Goal: Transaction & Acquisition: Purchase product/service

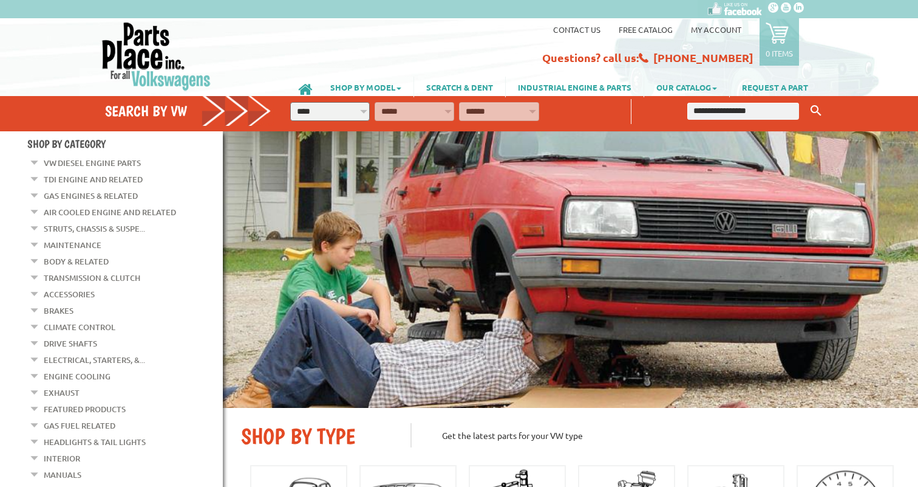
click at [290, 102] on select "**********" at bounding box center [330, 111] width 80 height 19
select select "*********"
click option "****" at bounding box center [0, 0] width 0 height 0
select select "*********"
click option "**********" at bounding box center [0, 0] width 0 height 0
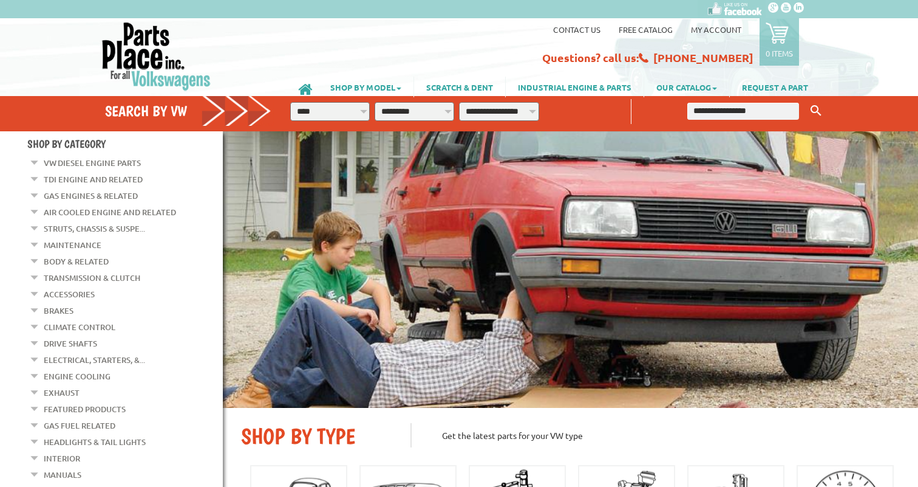
select select "*********"
click option "*****" at bounding box center [0, 0] width 0 height 0
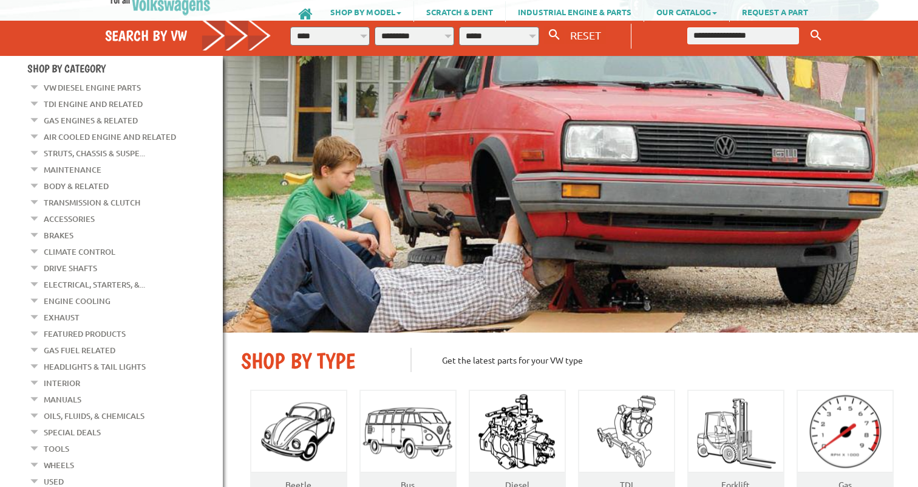
scroll to position [80, 0]
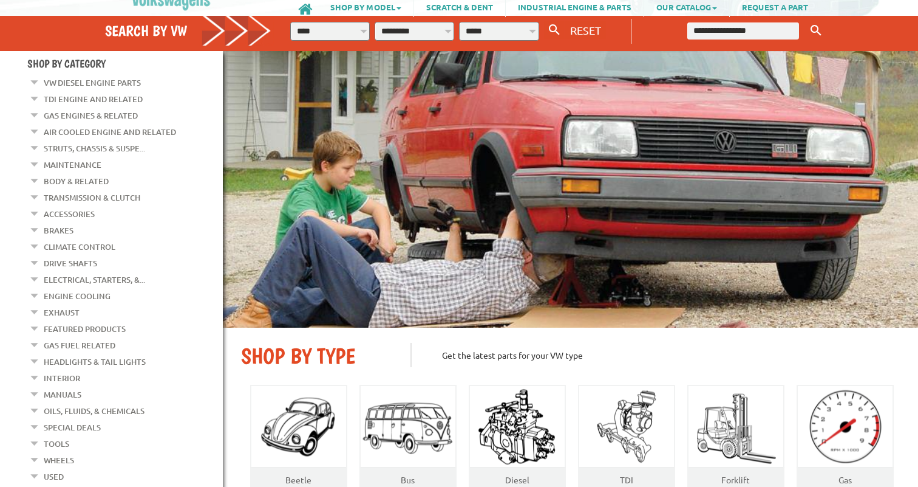
click at [45, 214] on link "Accessories" at bounding box center [69, 214] width 51 height 16
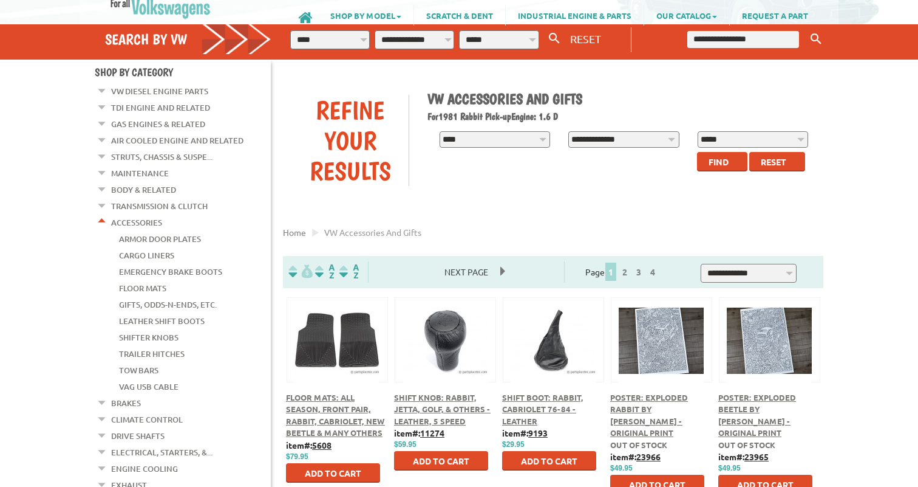
scroll to position [80, 0]
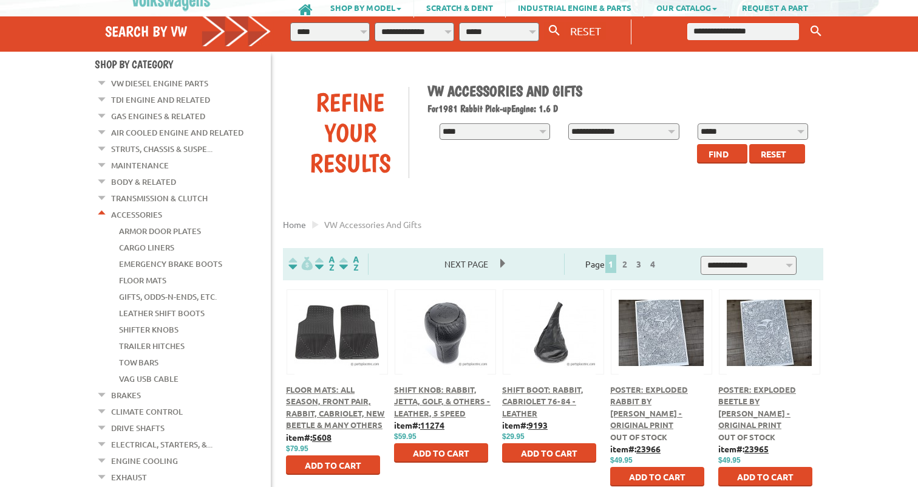
click at [136, 387] on link "Brakes" at bounding box center [126, 395] width 30 height 16
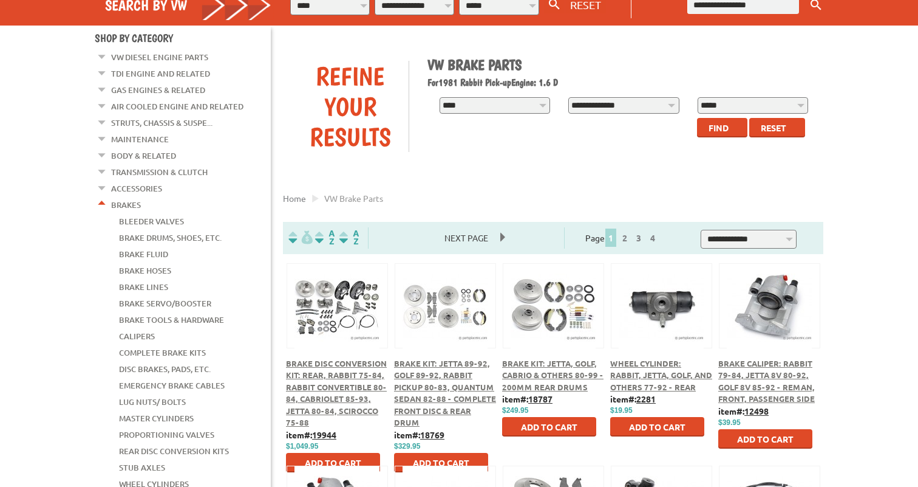
scroll to position [121, 0]
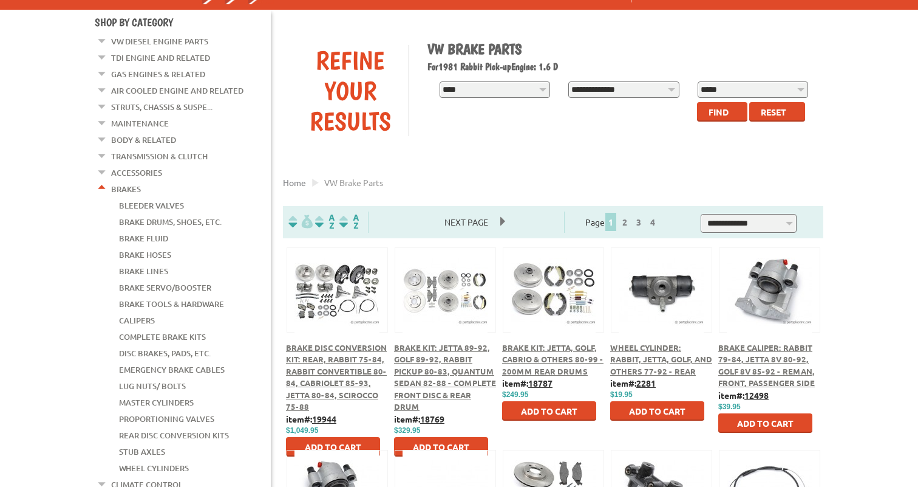
click at [161, 263] on link "Brake Lines" at bounding box center [143, 271] width 49 height 16
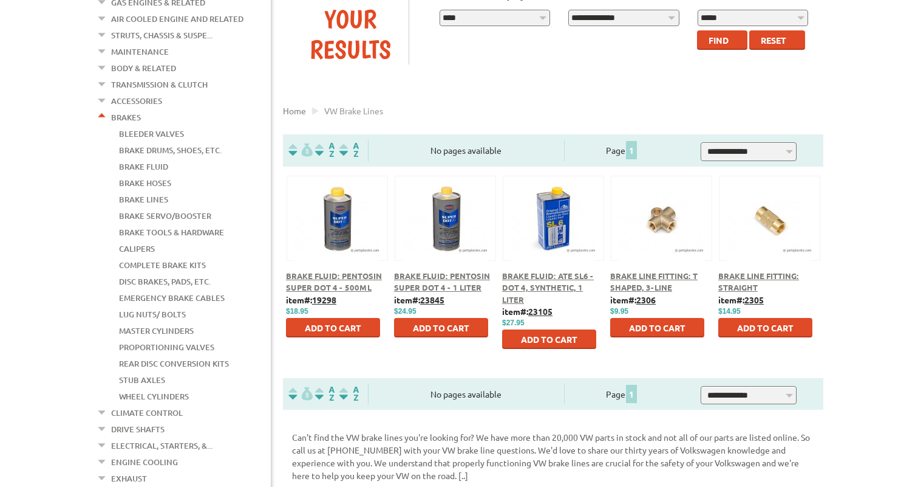
scroll to position [201, 0]
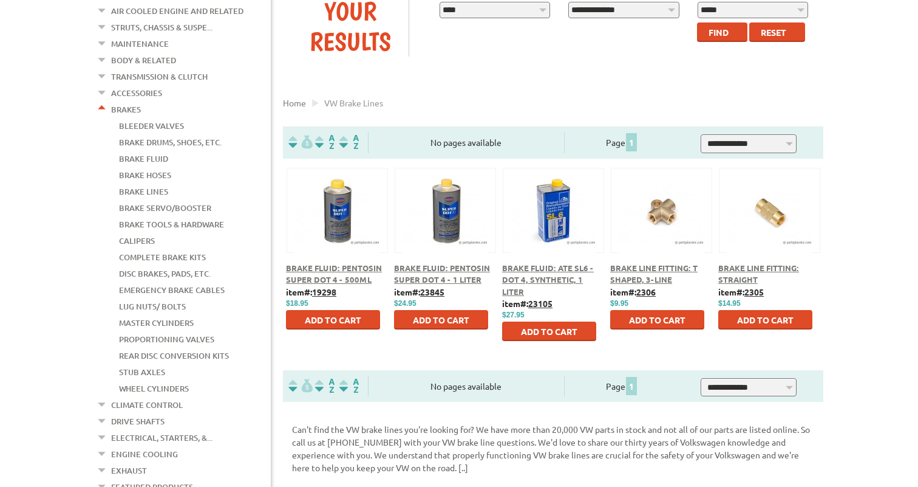
click at [732, 261] on div "Brake Line Fitting: Straight item#: 2305 $ $14.95" at bounding box center [770, 269] width 108 height 202
click at [732, 270] on span "Brake Line Fitting: Straight" at bounding box center [759, 273] width 81 height 22
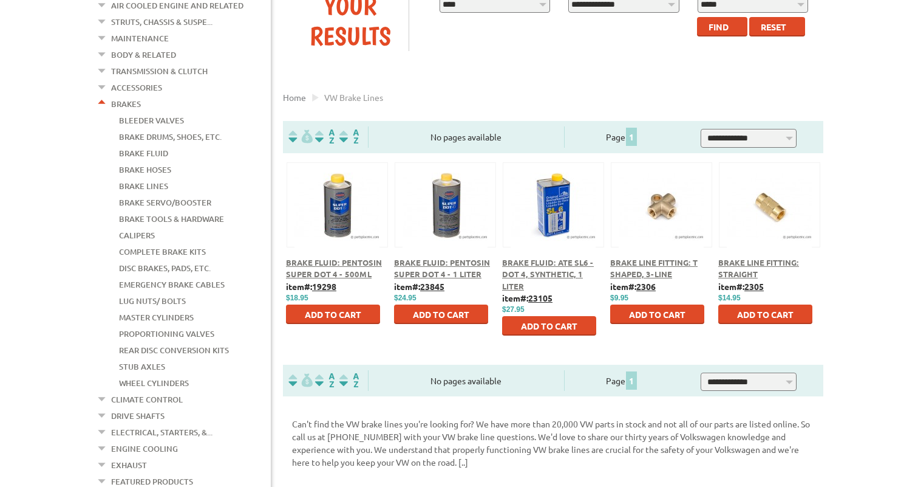
scroll to position [197, 0]
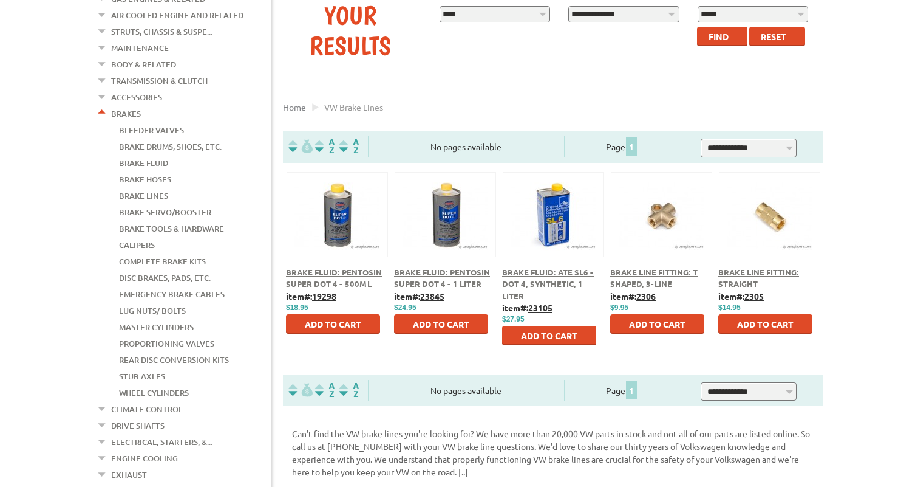
click at [148, 237] on link "Calipers" at bounding box center [137, 245] width 36 height 16
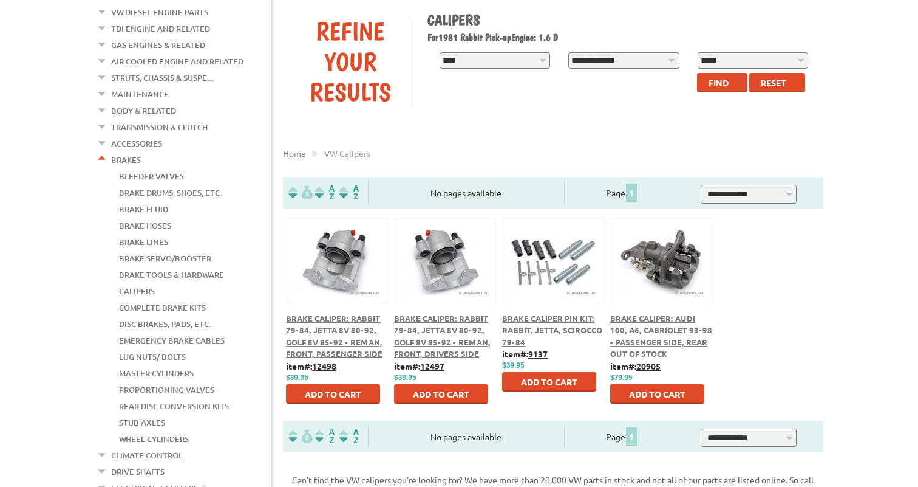
scroll to position [163, 0]
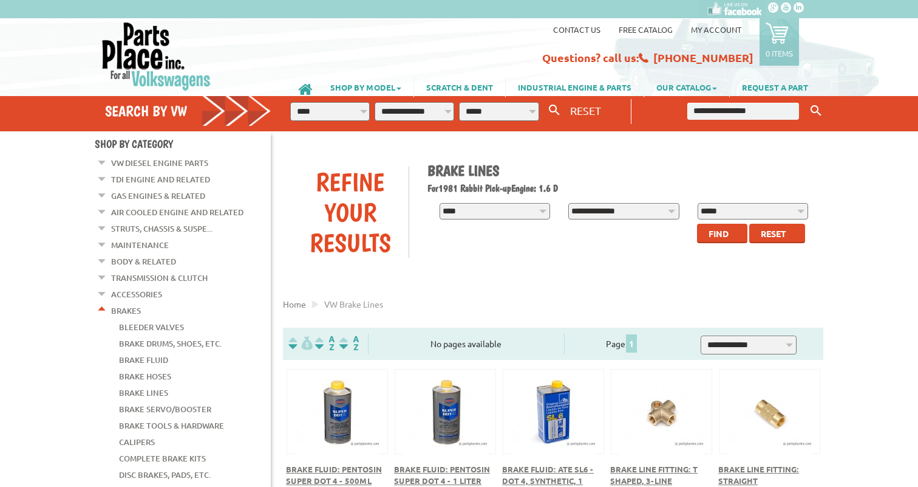
scroll to position [197, 0]
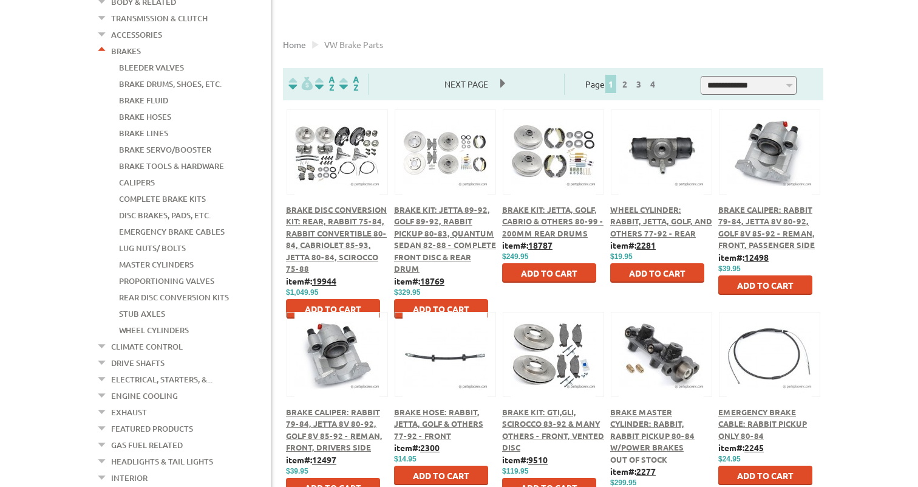
scroll to position [258, 0]
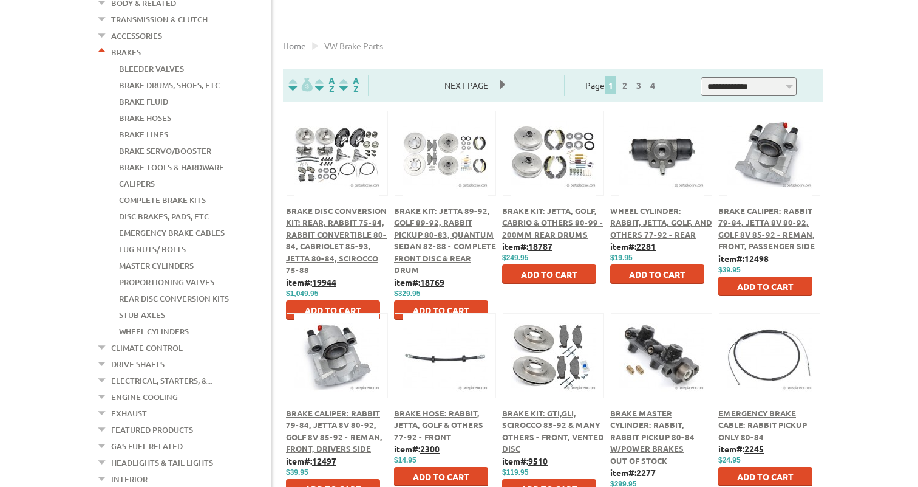
click at [556, 236] on span "Brake Kit: Jetta, Golf, Cabrio & Others 80-99 - 200mm Rear Drums" at bounding box center [552, 222] width 101 height 34
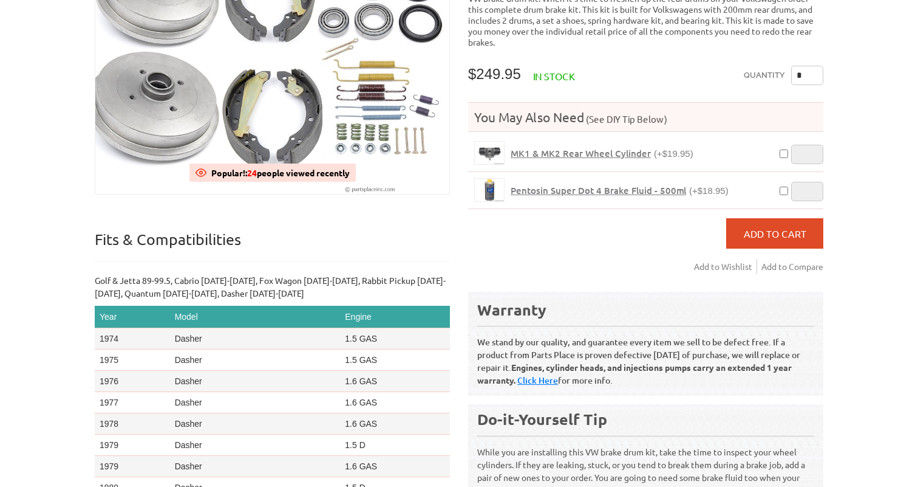
scroll to position [122, 0]
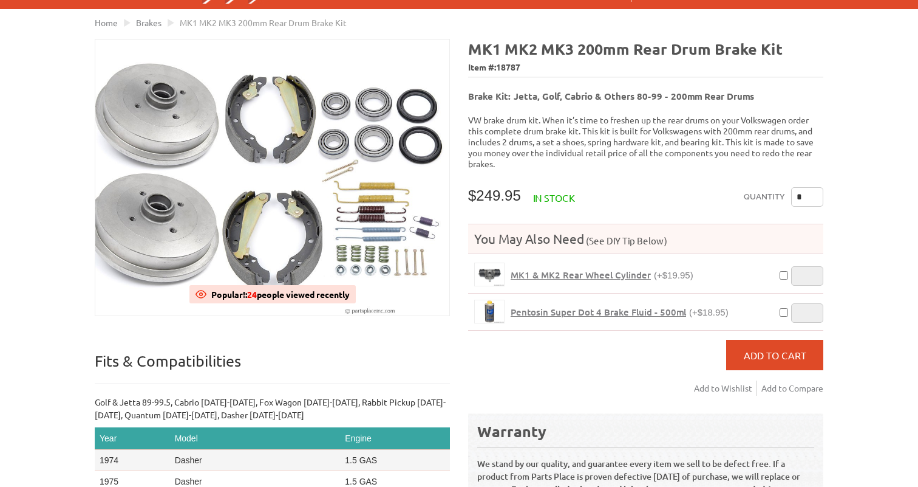
click at [513, 162] on p "VW brake drum kit. When it’s time to freshen up the rear drums on your Volkswag…" at bounding box center [645, 141] width 355 height 55
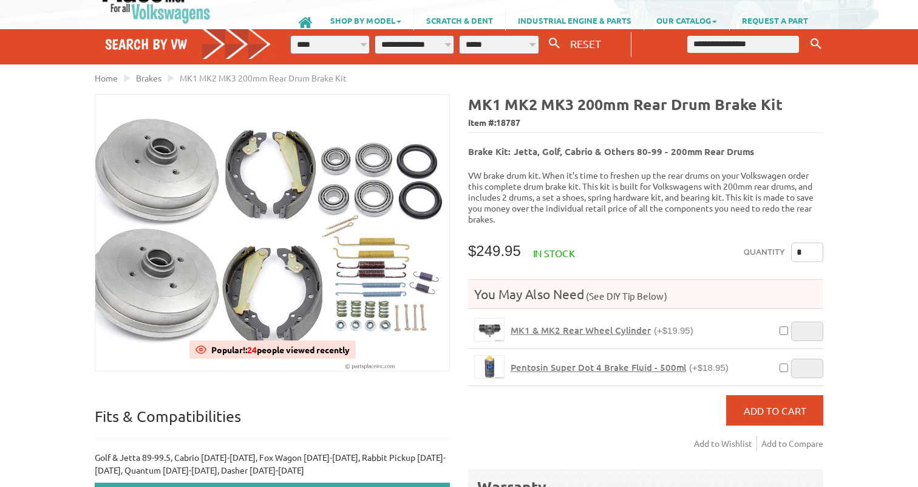
scroll to position [0, 0]
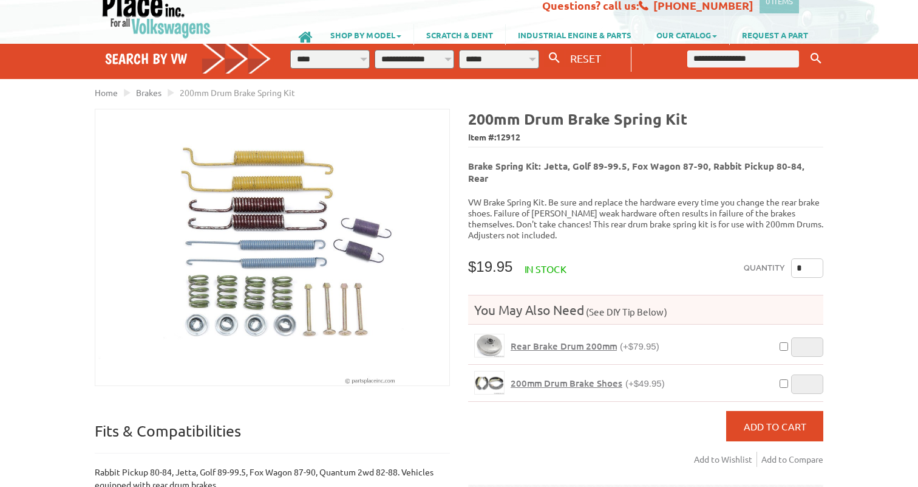
scroll to position [53, 0]
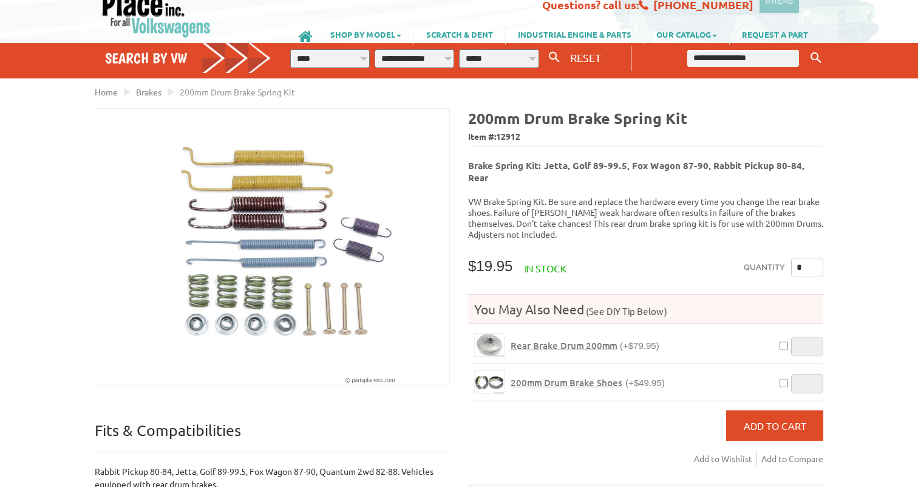
drag, startPoint x: 805, startPoint y: 251, endPoint x: 796, endPoint y: 251, distance: 8.5
click at [796, 258] on input "*" at bounding box center [807, 267] width 32 height 19
type input "*"
click at [869, 378] on div "VW Diesel Engine Parts Diesel Cylinder Heads and Parts Diesel Timing Belts, Ten…" at bounding box center [459, 416] width 918 height 938
click at [803, 419] on span "Add to Cart" at bounding box center [775, 425] width 63 height 12
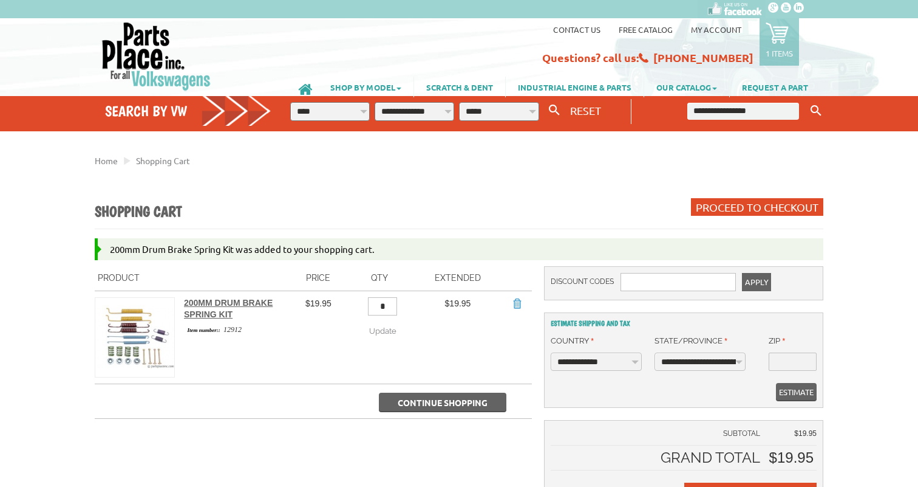
click at [711, 33] on link "My Account" at bounding box center [716, 29] width 50 height 10
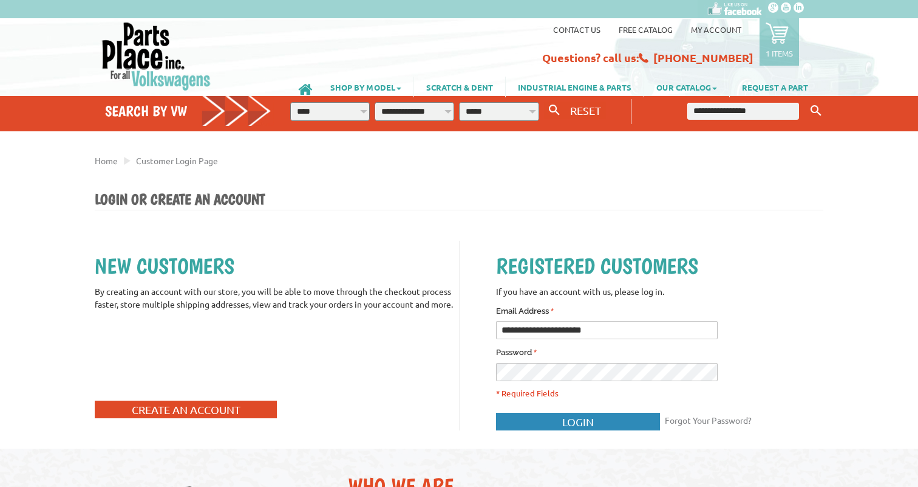
type input "**********"
click at [562, 420] on span "Login" at bounding box center [578, 421] width 32 height 13
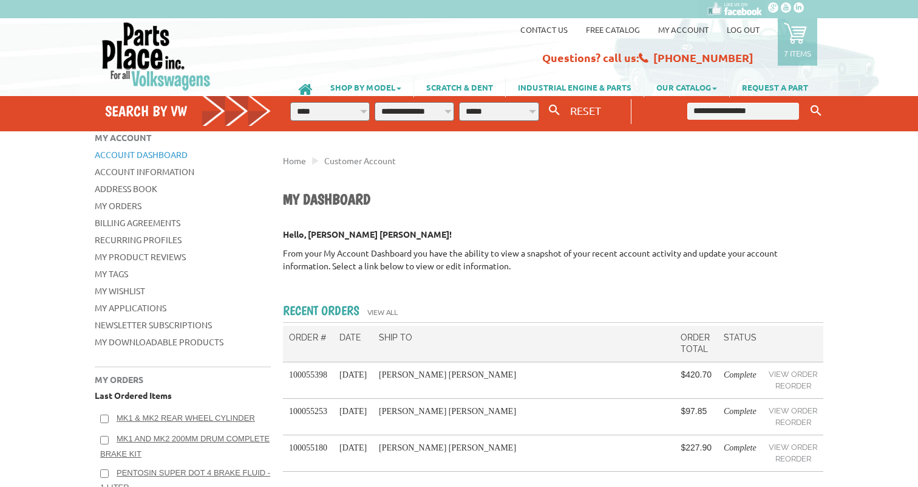
click at [797, 29] on icon at bounding box center [795, 32] width 23 height 23
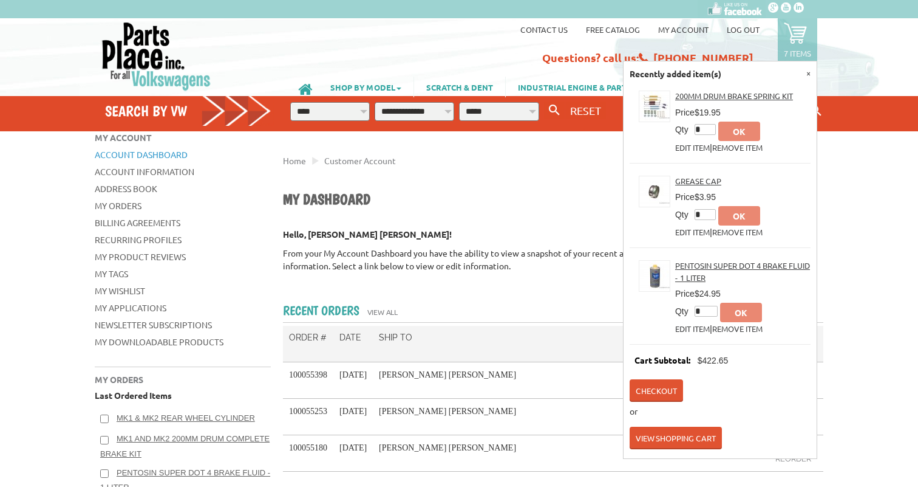
click at [728, 233] on link "Remove Item" at bounding box center [737, 232] width 50 height 10
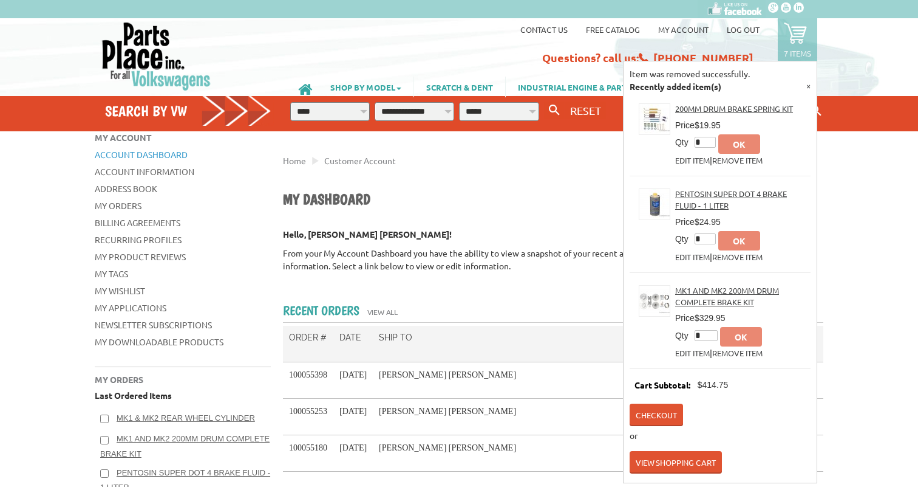
click at [757, 349] on link "Remove Item" at bounding box center [737, 352] width 50 height 10
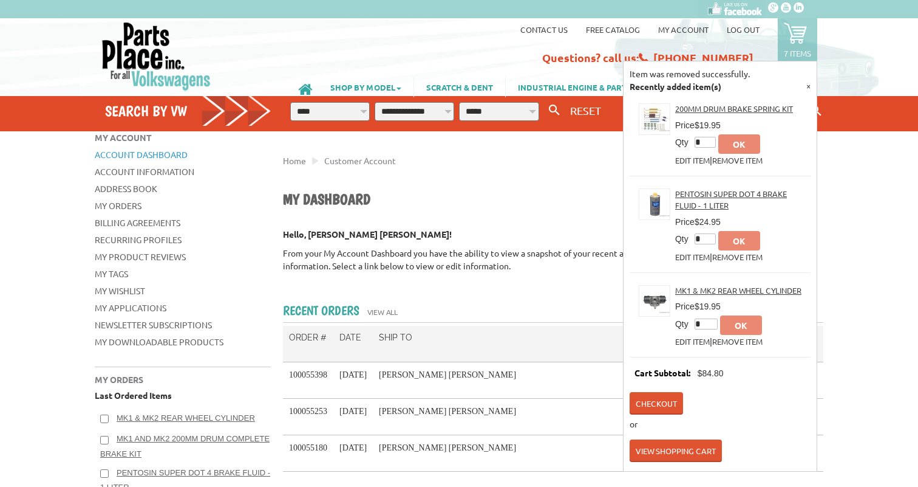
click at [756, 340] on link "Remove Item" at bounding box center [737, 341] width 50 height 10
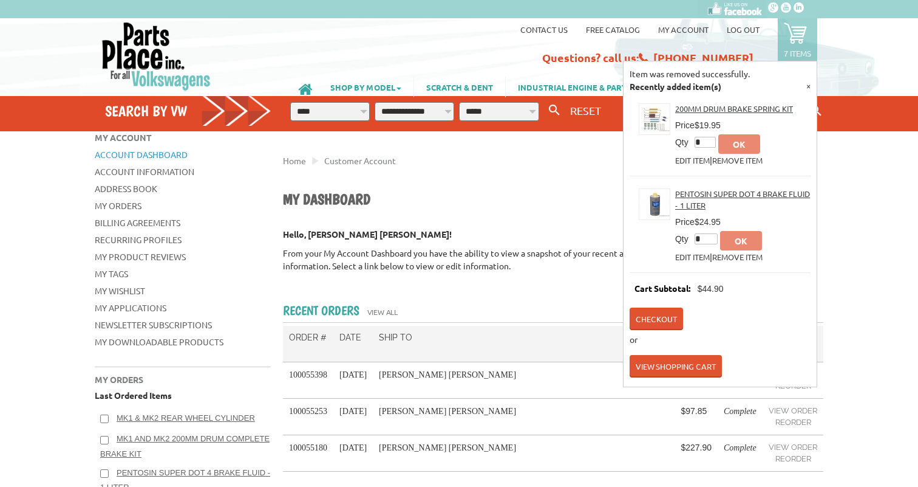
click at [742, 255] on link "Remove Item" at bounding box center [737, 256] width 50 height 10
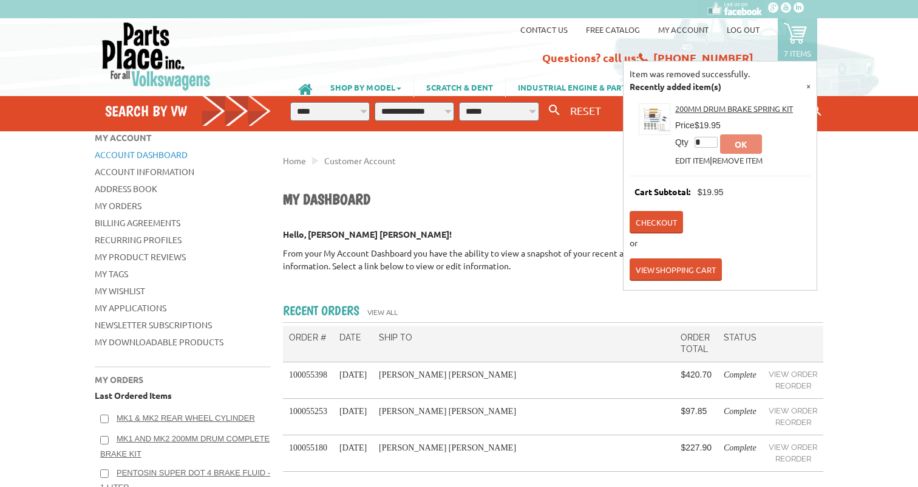
click at [181, 79] on div "SHOP BY MODEL Standard Beetle Super Beetle New Beetle Beetle Atlas Bus Cabrio C…" at bounding box center [454, 79] width 768 height 23
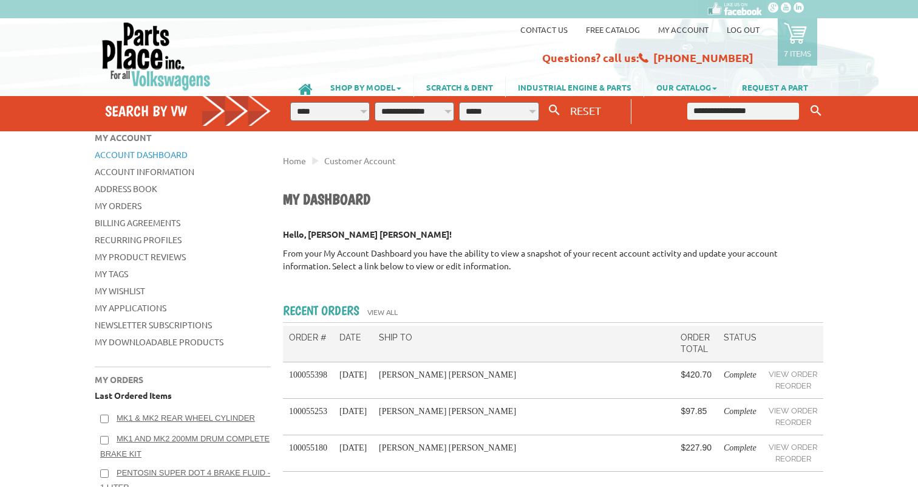
click at [592, 167] on ul "Home Customer Account" at bounding box center [553, 160] width 541 height 22
click at [384, 86] on link "SHOP BY MODEL" at bounding box center [365, 87] width 95 height 21
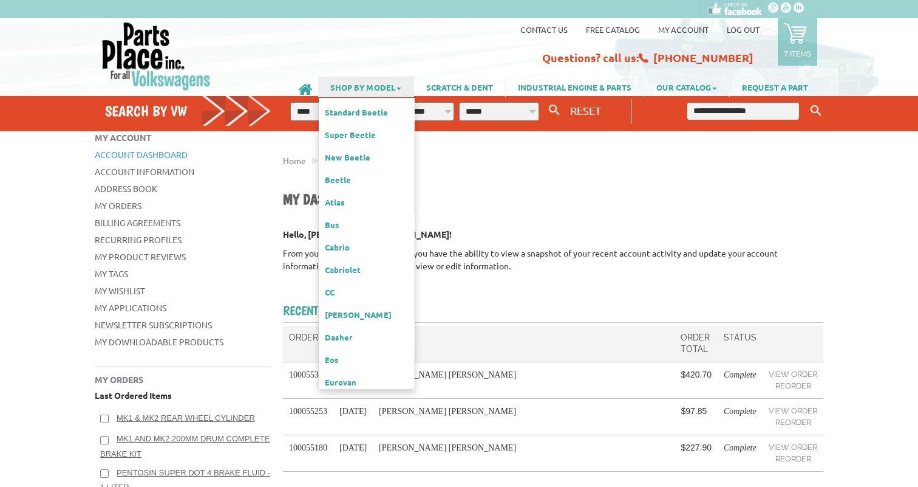
click at [384, 42] on div "Contact us Free Catalog My Account Log out 7 items Item was removed successfull…" at bounding box center [582, 43] width 490 height 44
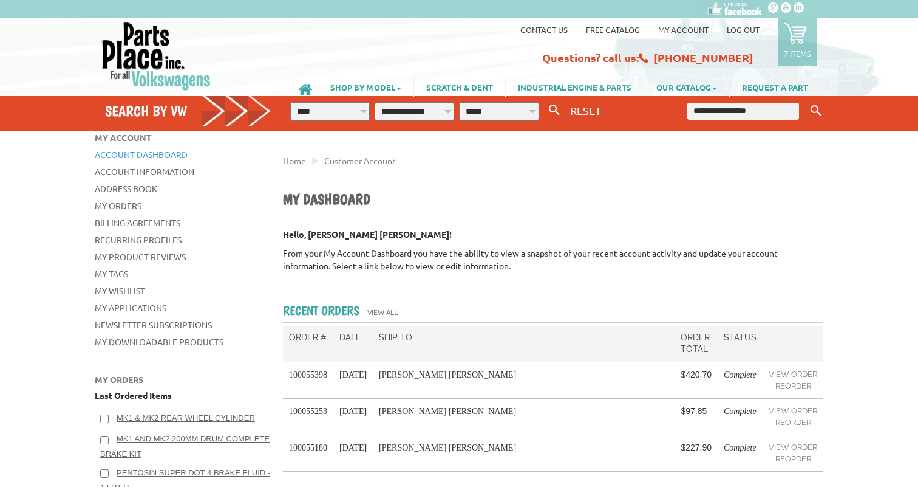
click at [151, 92] on div "SHOP BY MODEL Standard Beetle Super Beetle New Beetle Beetle Atlas Bus Cabrio C…" at bounding box center [459, 82] width 759 height 28
click at [160, 115] on h4 "Search by VW" at bounding box center [188, 111] width 166 height 18
click at [233, 417] on link "MK1 & MK2 Rear Wheel Cylinder" at bounding box center [186, 417] width 138 height 9
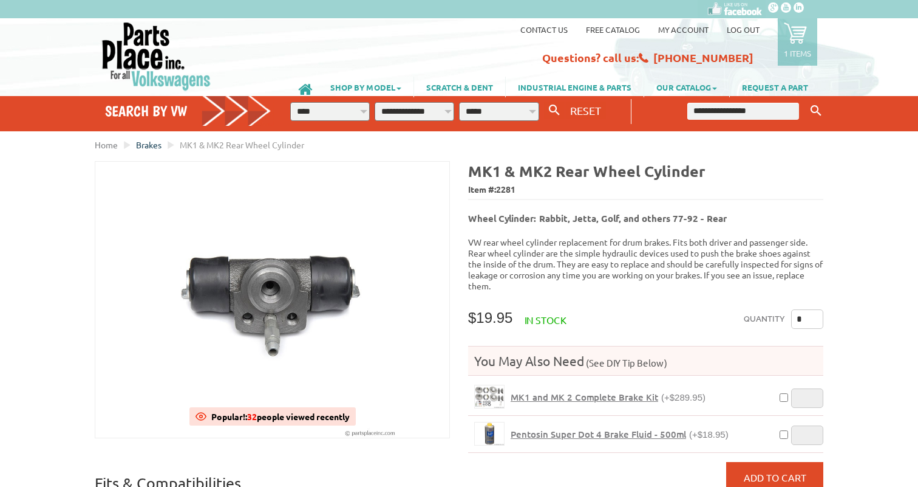
click at [148, 145] on span "Brakes" at bounding box center [149, 144] width 26 height 11
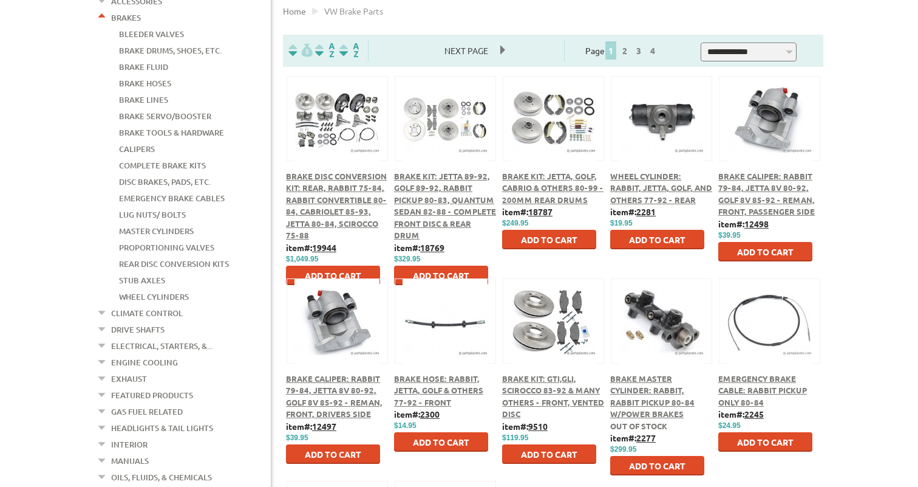
scroll to position [308, 0]
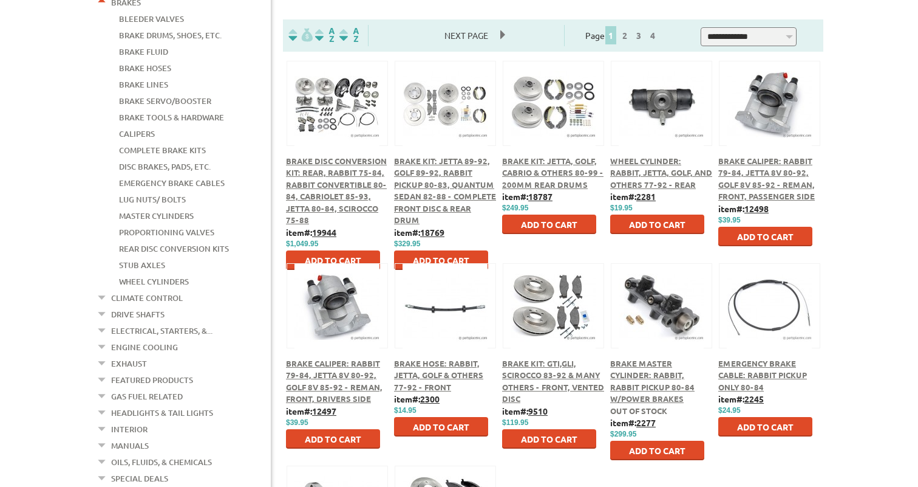
click at [151, 290] on link "Climate Control" at bounding box center [147, 298] width 72 height 16
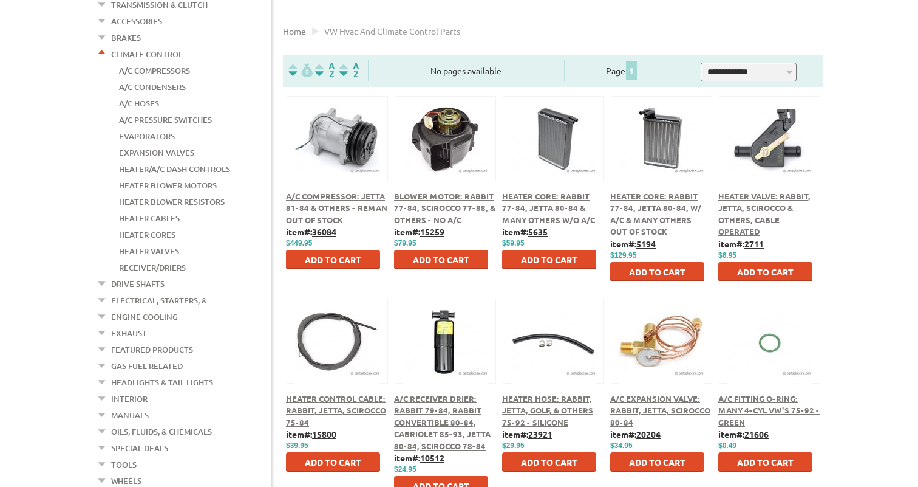
scroll to position [273, 0]
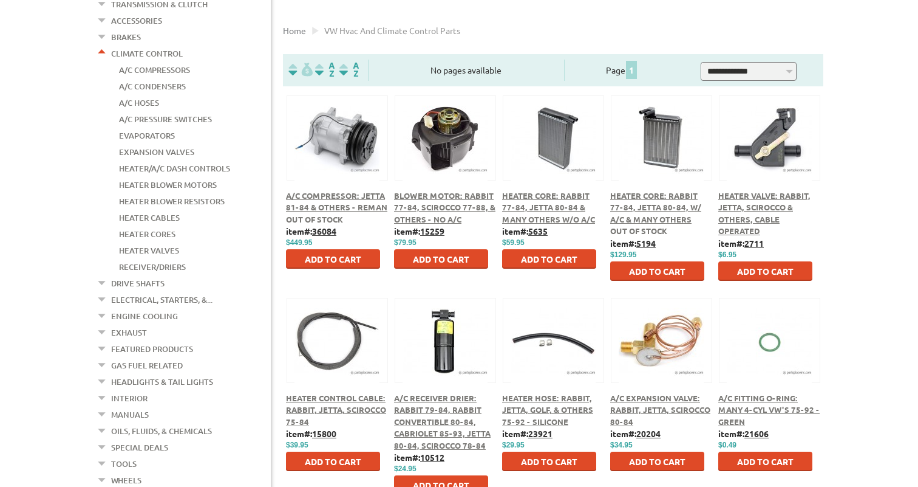
click at [181, 374] on link "Headlights & Tail Lights" at bounding box center [162, 382] width 102 height 16
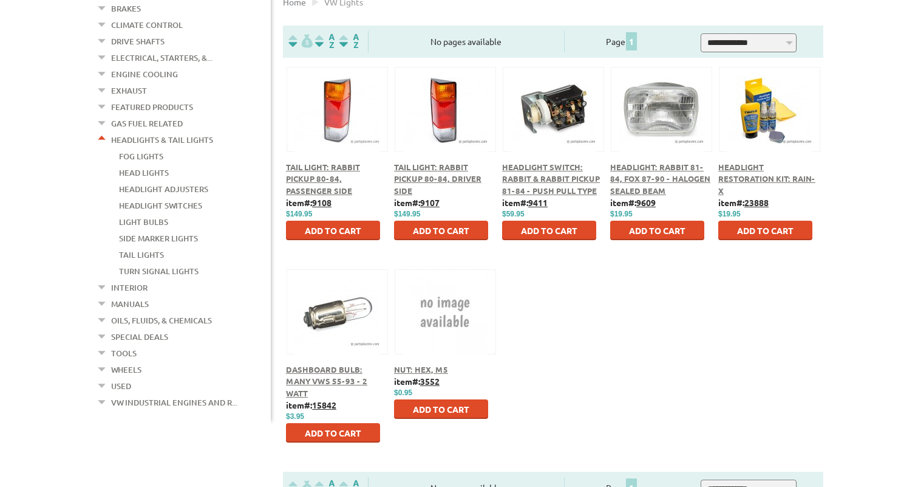
scroll to position [303, 0]
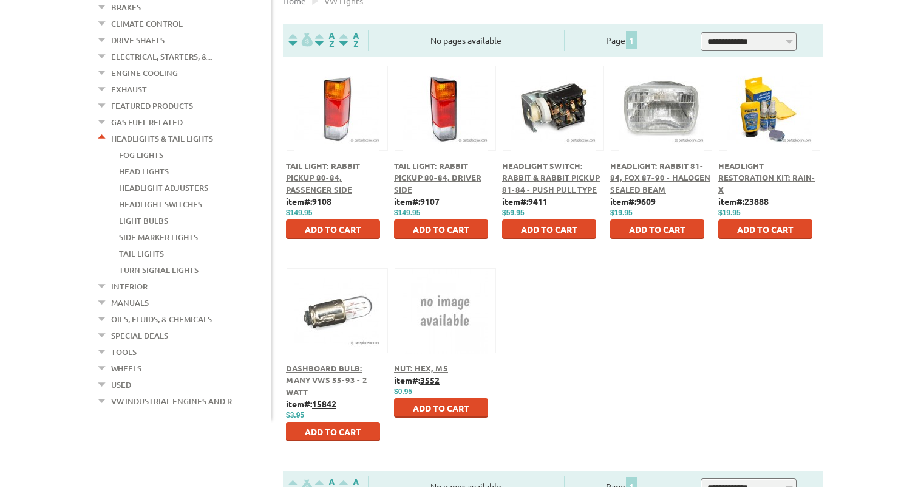
click at [128, 278] on link "Interior" at bounding box center [129, 286] width 36 height 16
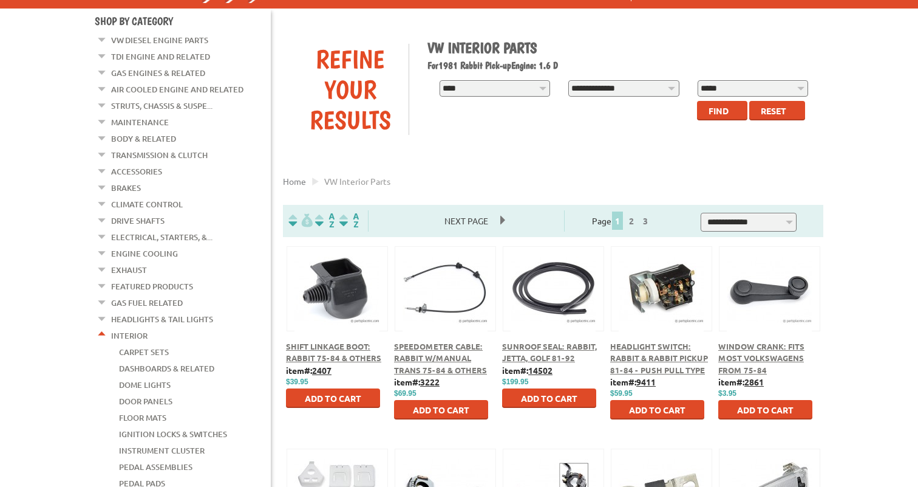
scroll to position [123, 0]
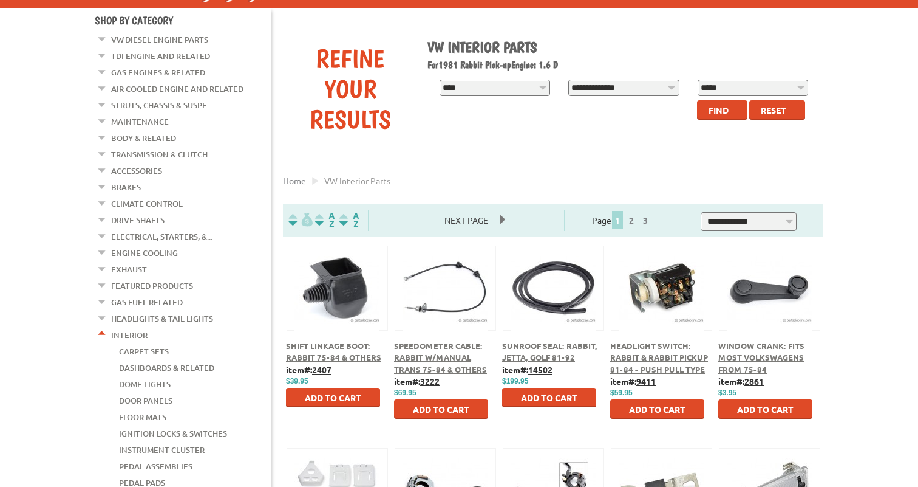
click at [367, 357] on span "Shift Linkage Boot: Rabbit 75-84 & Others" at bounding box center [333, 351] width 95 height 22
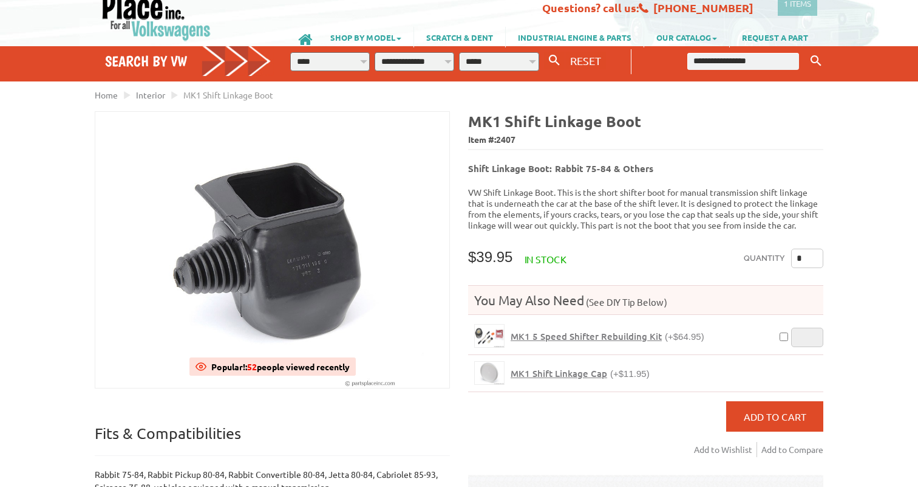
scroll to position [49, 0]
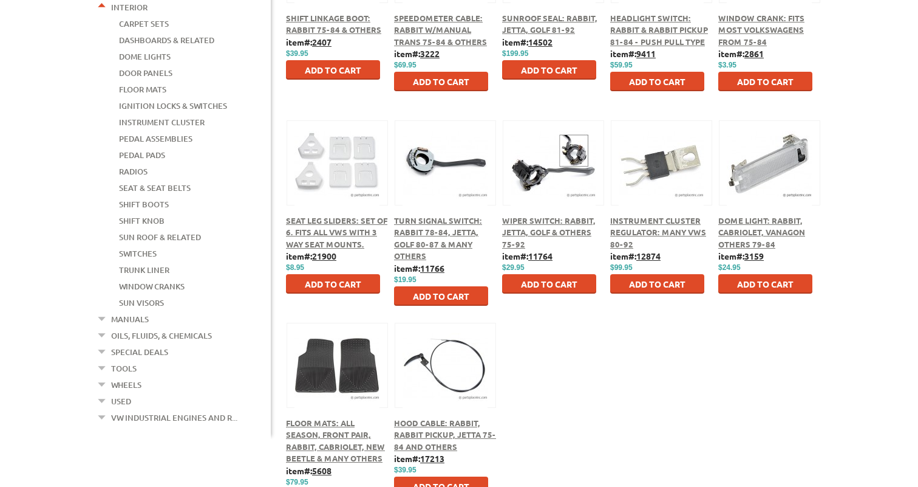
scroll to position [453, 0]
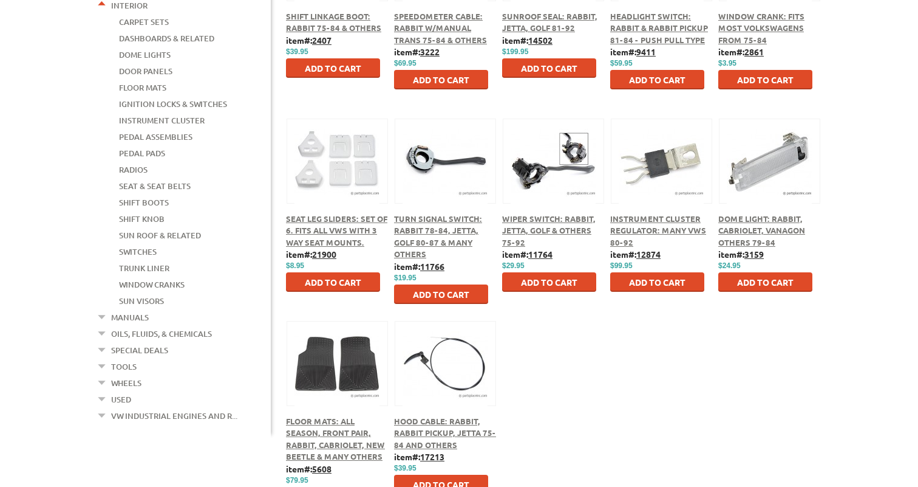
click at [552, 409] on div "Shift Linkage Boot: Rabbit 75-84 & Others item#: 2407 $ $39.95 Add to Cart" at bounding box center [553, 219] width 559 height 607
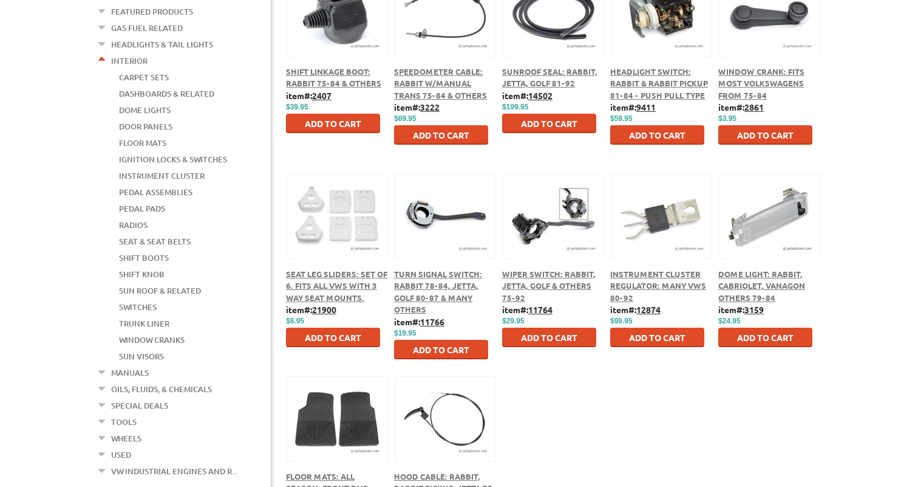
scroll to position [390, 0]
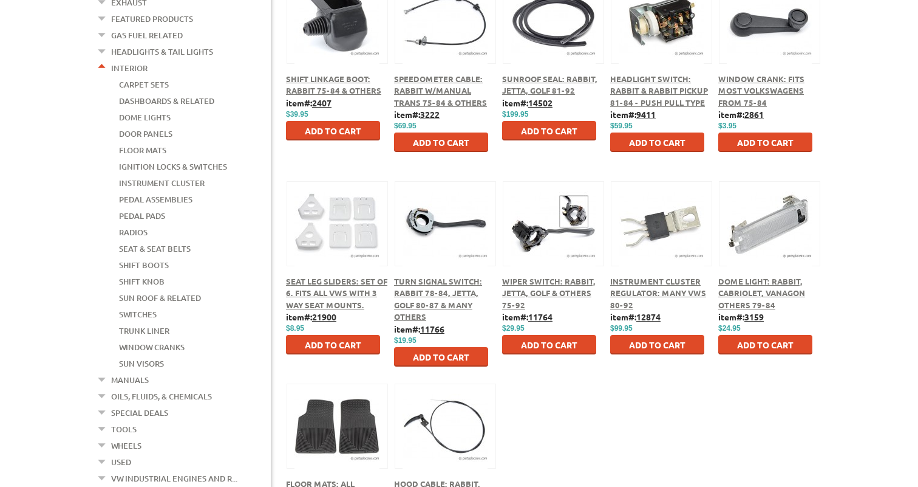
click at [690, 405] on div "Shift Linkage Boot: Rabbit 75-84 & Others item#: 2407 $ $39.95 Add to Cart" at bounding box center [553, 282] width 559 height 607
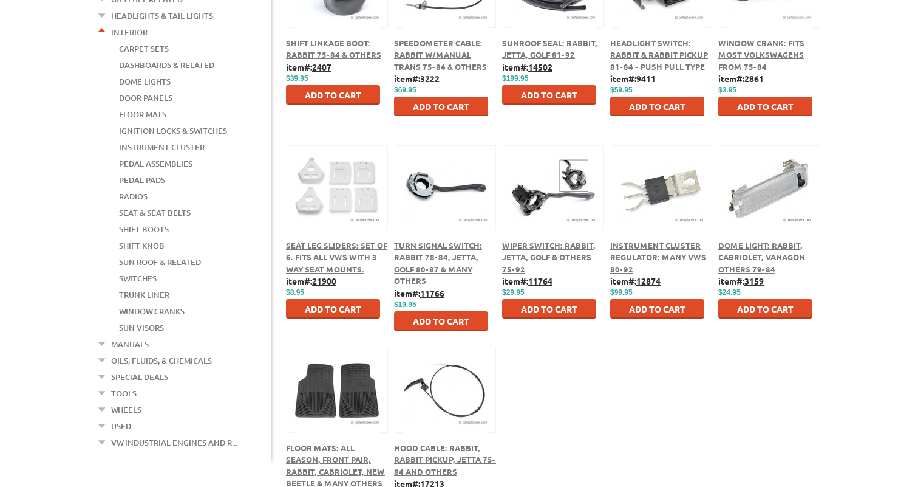
scroll to position [479, 0]
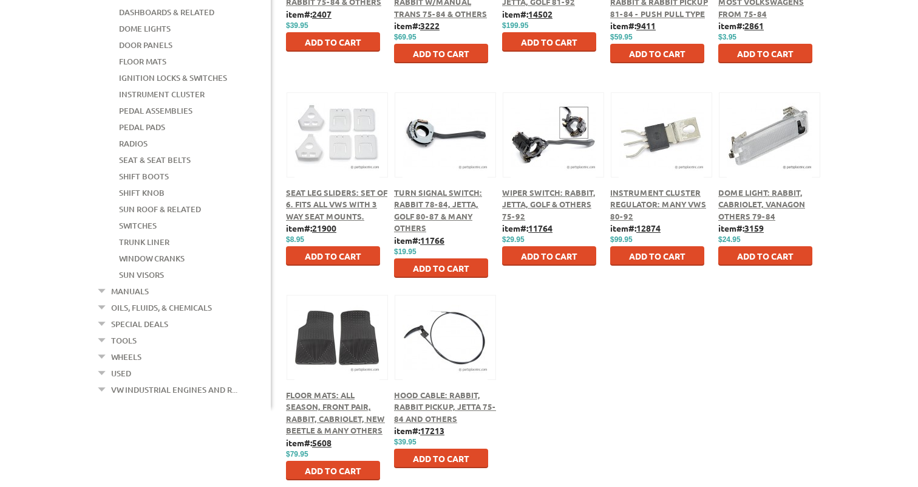
click at [138, 316] on link "Special Deals" at bounding box center [139, 324] width 57 height 16
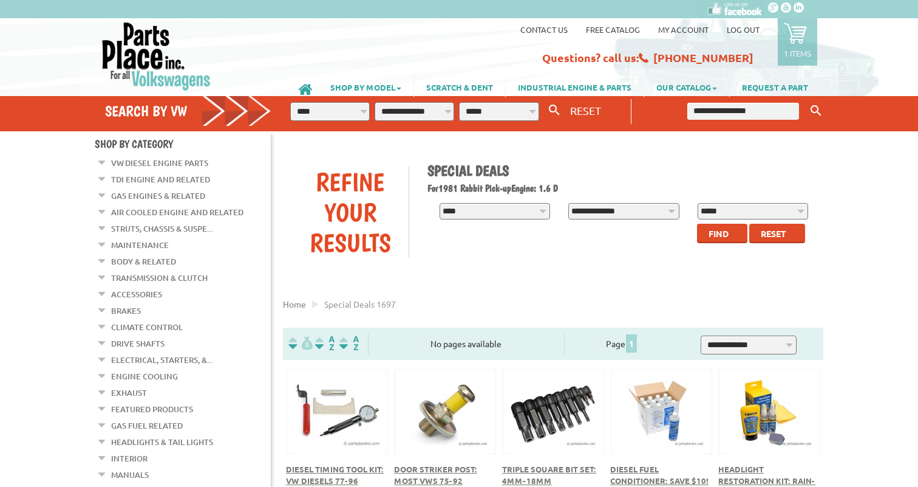
click at [166, 163] on link "VW Diesel Engine Parts" at bounding box center [159, 163] width 97 height 16
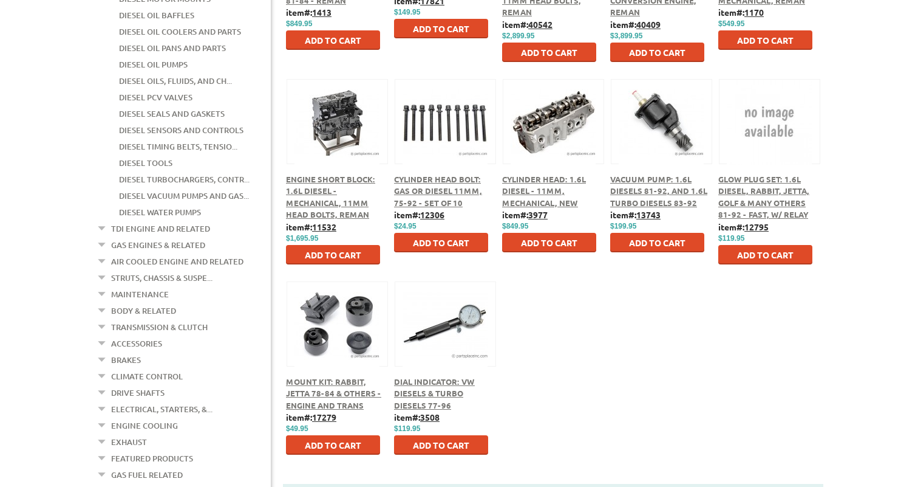
scroll to position [494, 0]
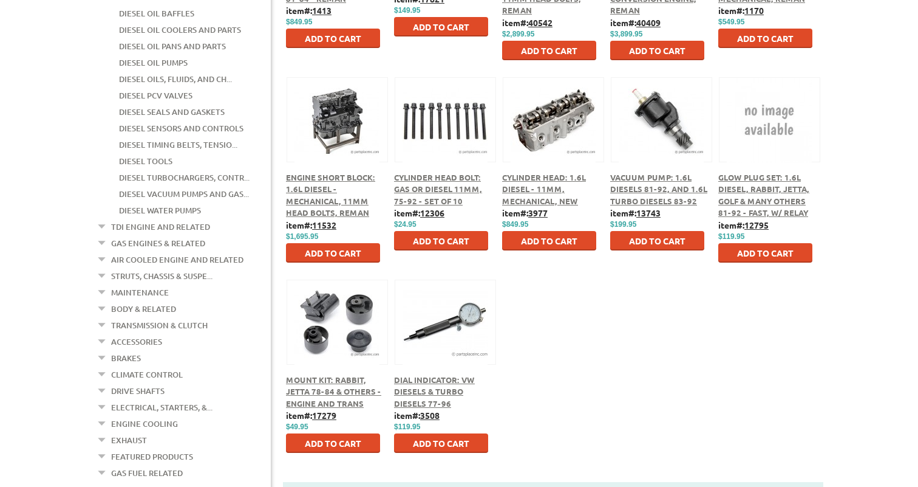
click at [177, 268] on link "Struts, Chassis & Suspe..." at bounding box center [161, 276] width 101 height 16
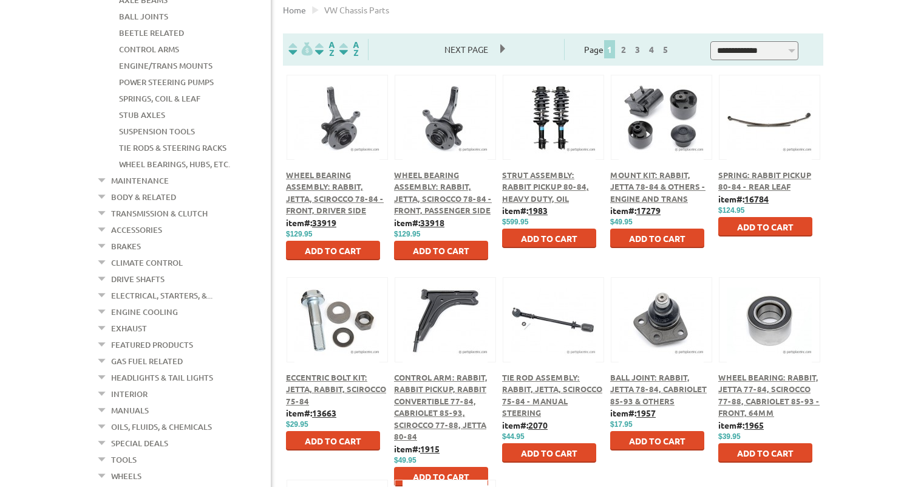
scroll to position [299, 0]
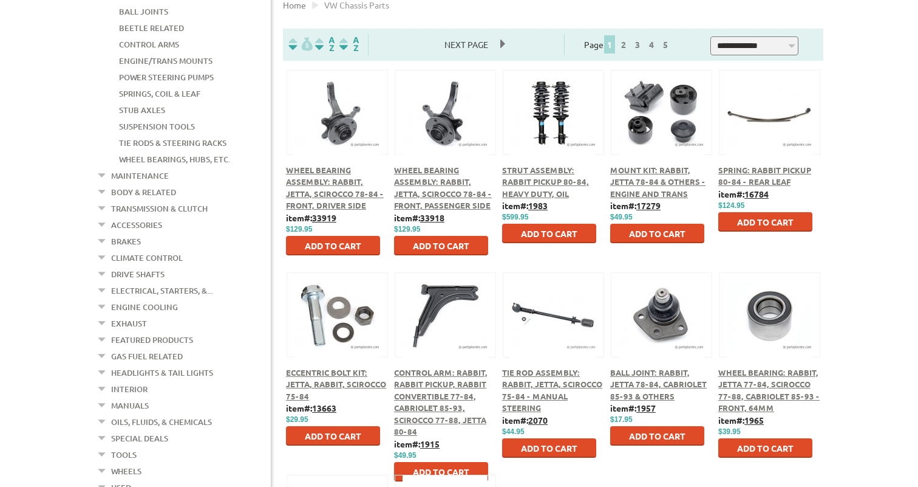
click at [136, 463] on link "Wheels" at bounding box center [126, 471] width 30 height 16
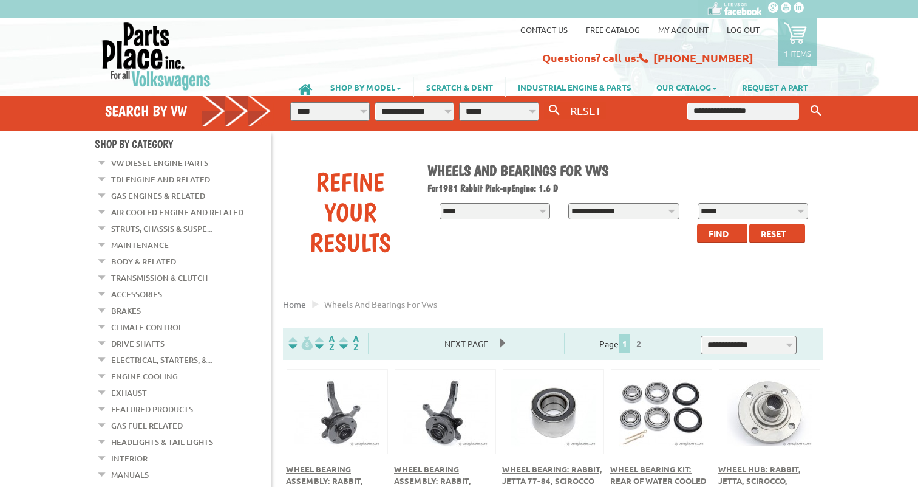
click at [150, 335] on link "Drive Shafts" at bounding box center [137, 343] width 53 height 16
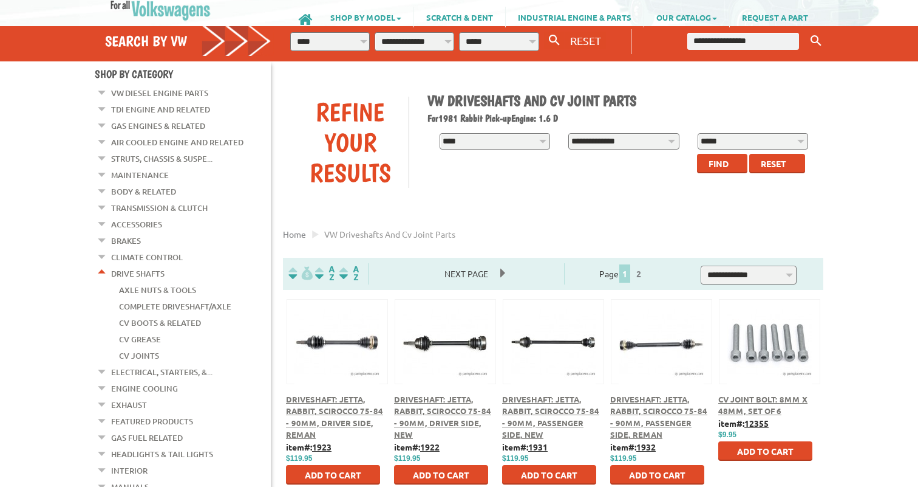
scroll to position [75, 0]
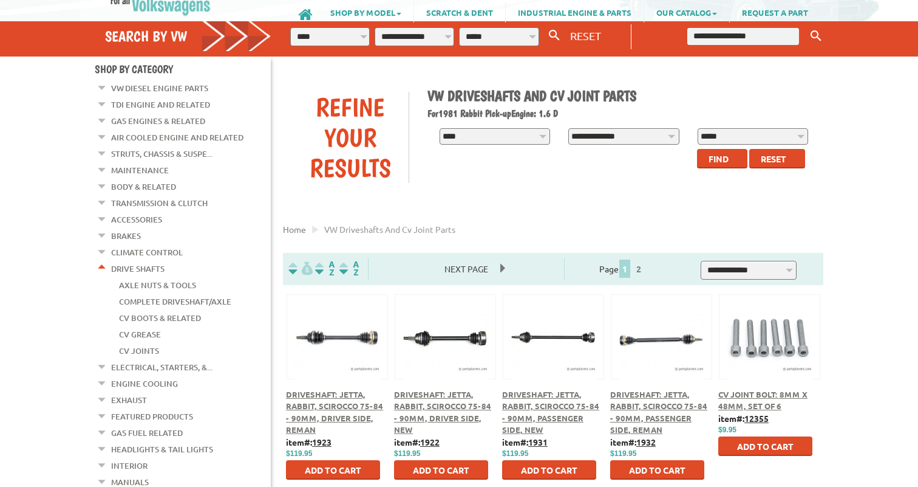
click at [137, 392] on link "Exhaust" at bounding box center [129, 400] width 36 height 16
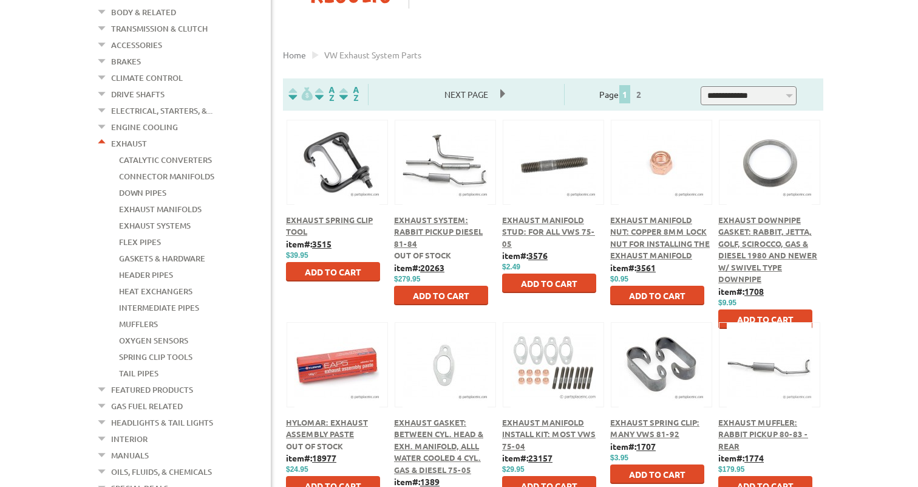
scroll to position [251, 0]
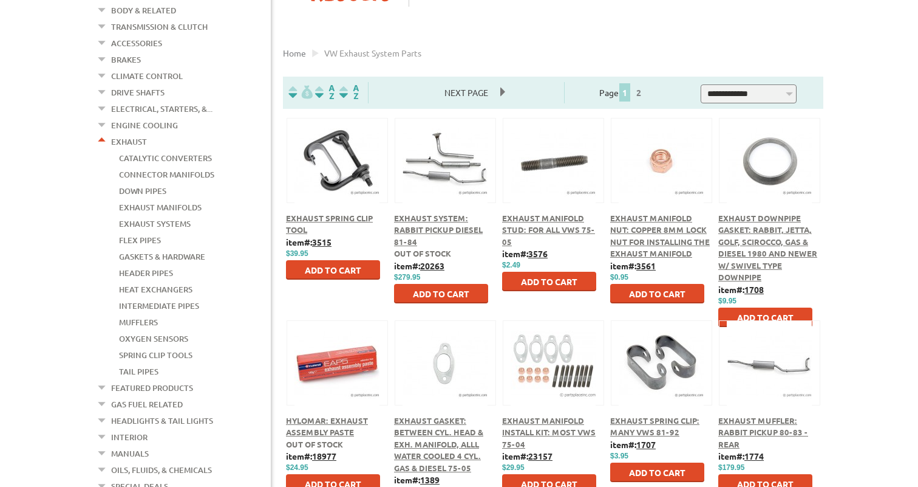
click at [163, 380] on link "Featured Products" at bounding box center [152, 388] width 82 height 16
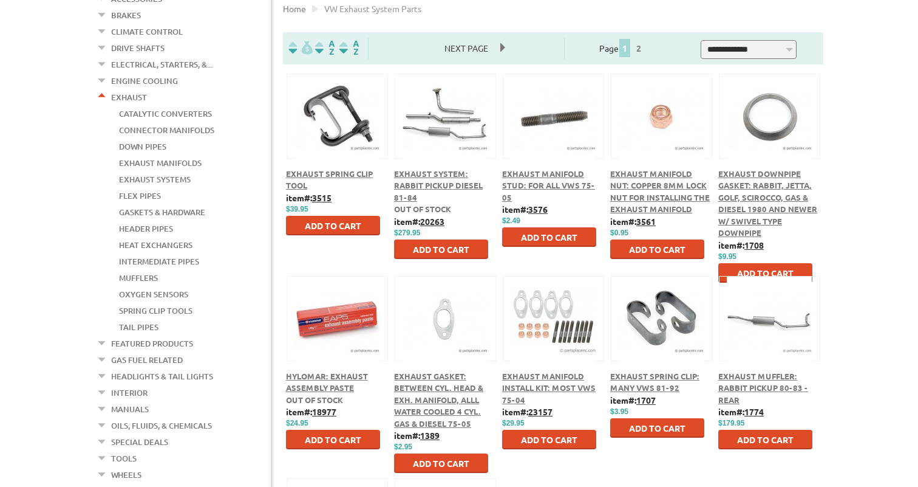
scroll to position [319, 0]
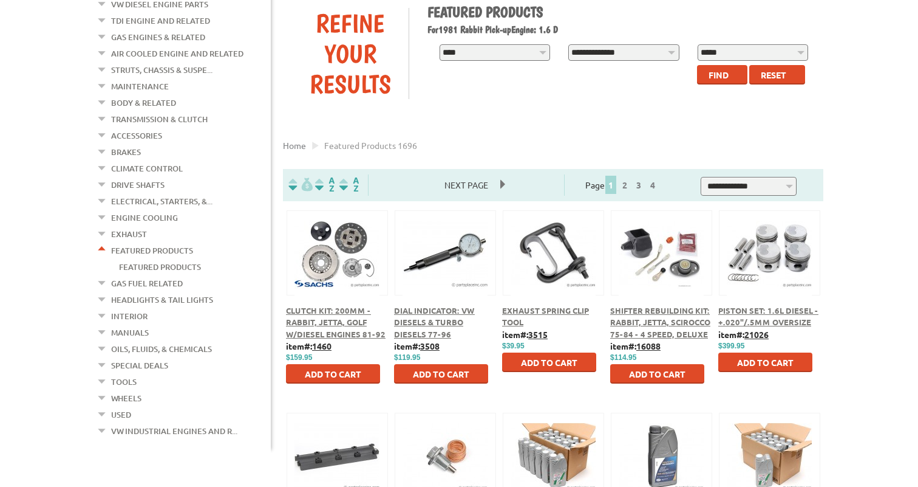
scroll to position [162, 0]
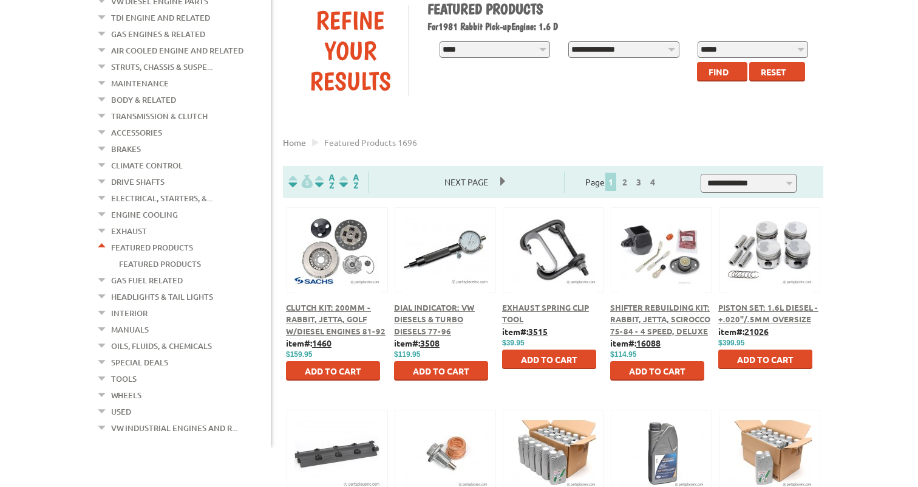
click at [101, 271] on em at bounding box center [103, 277] width 12 height 13
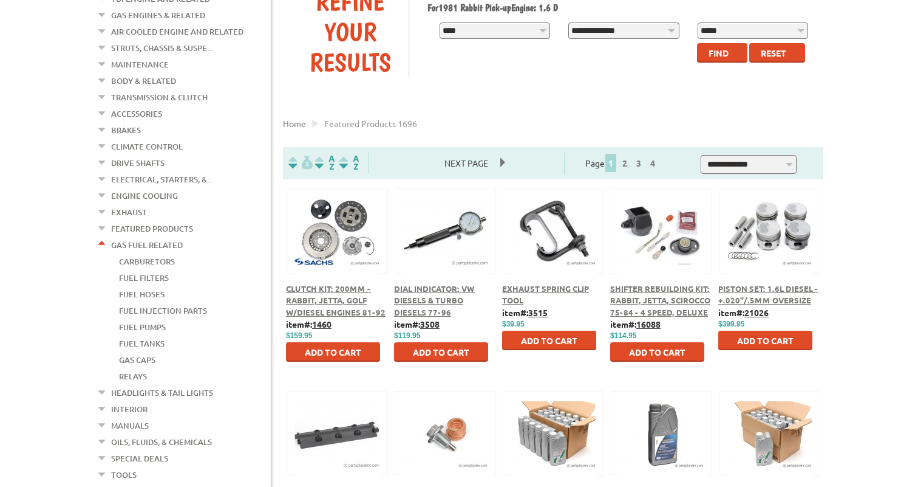
scroll to position [177, 0]
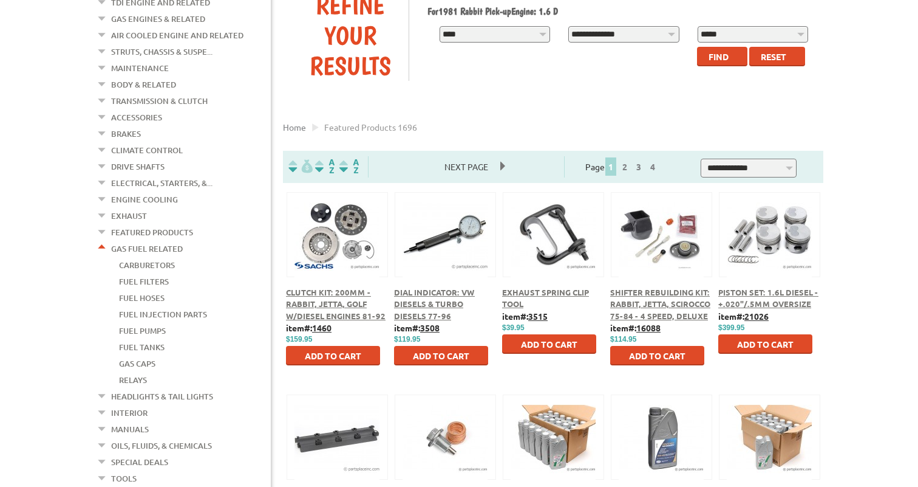
click at [99, 239] on em at bounding box center [103, 245] width 12 height 13
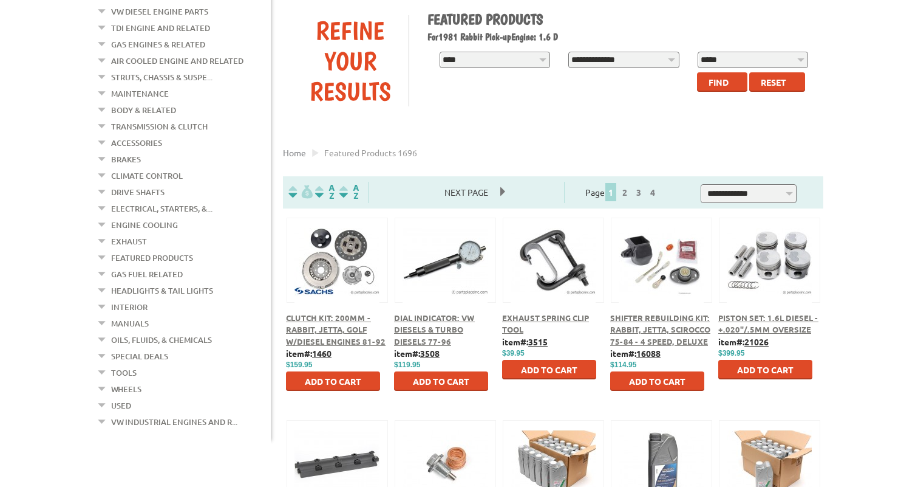
scroll to position [137, 0]
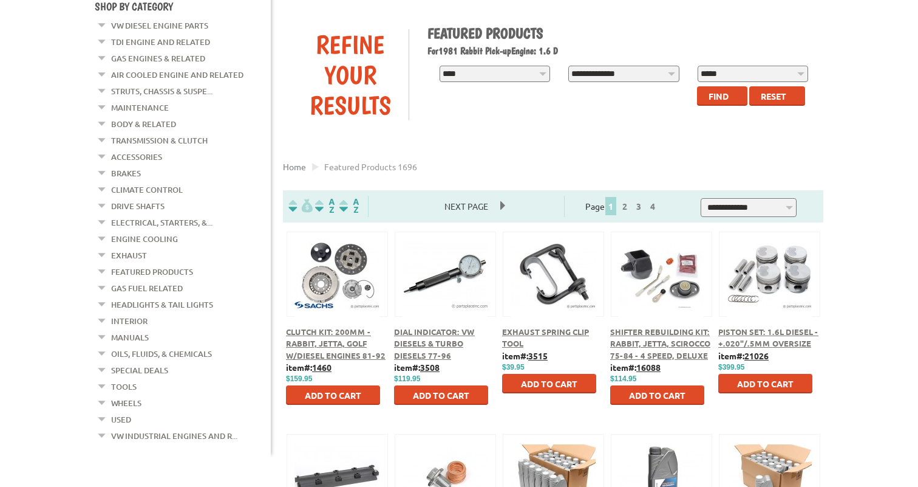
click at [103, 164] on em at bounding box center [103, 170] width 12 height 13
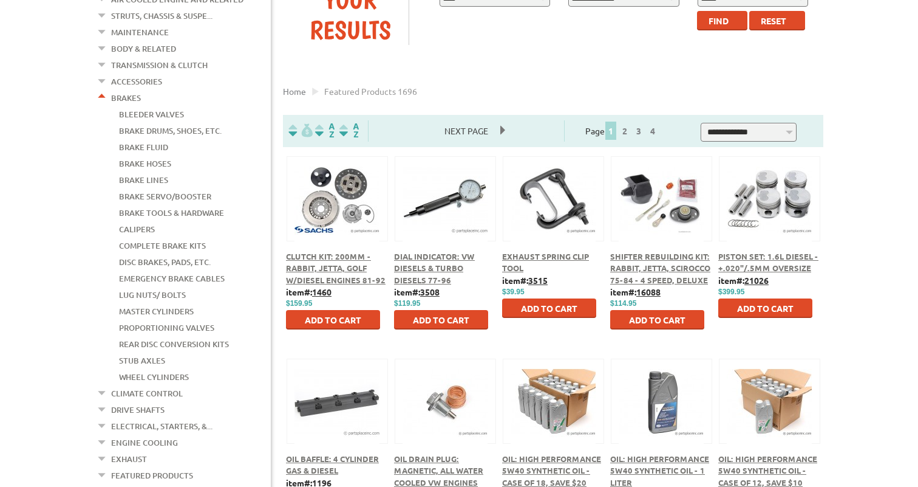
scroll to position [214, 0]
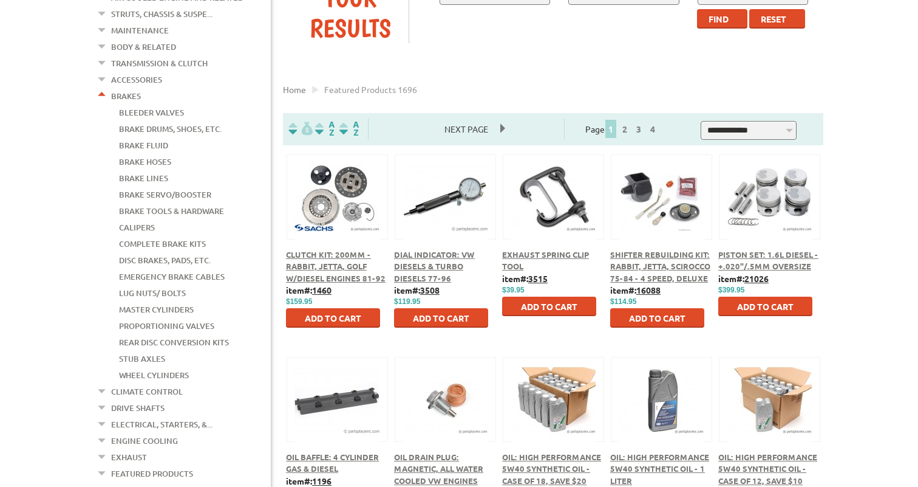
click at [151, 170] on link "Brake Lines" at bounding box center [143, 178] width 49 height 16
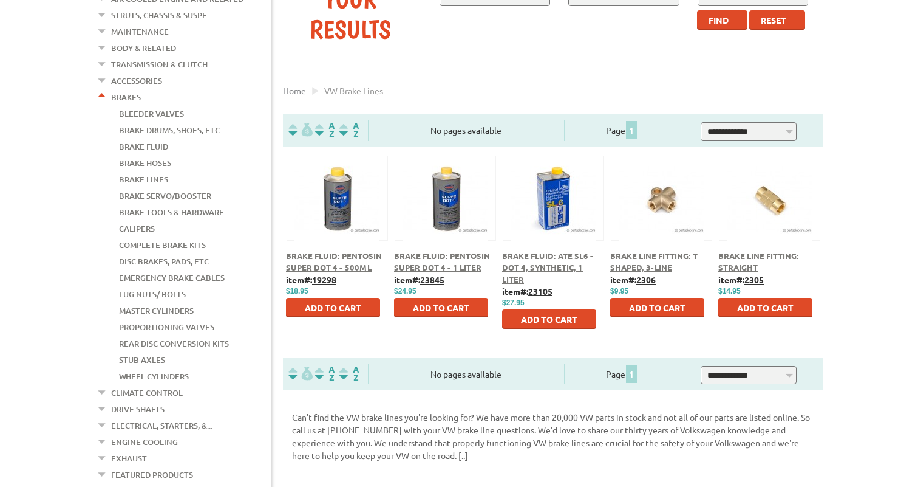
scroll to position [213, 0]
click at [148, 172] on link "Brake Lines" at bounding box center [143, 180] width 49 height 16
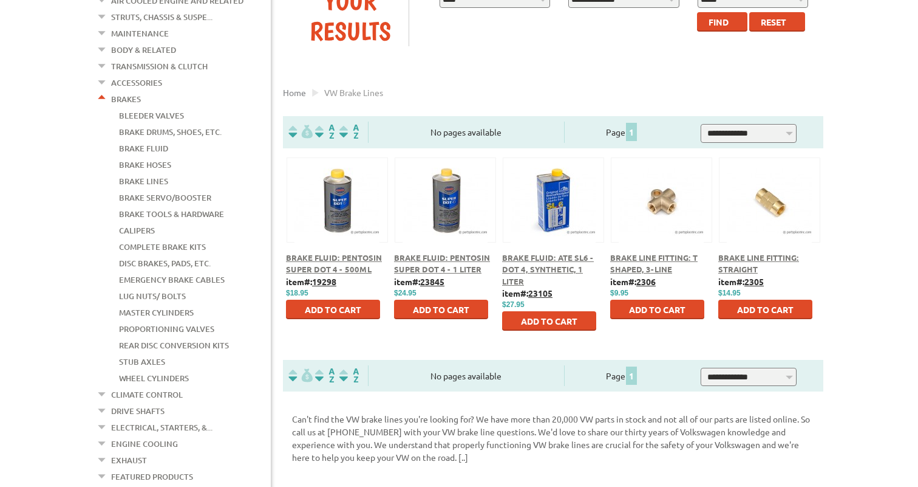
scroll to position [210, 0]
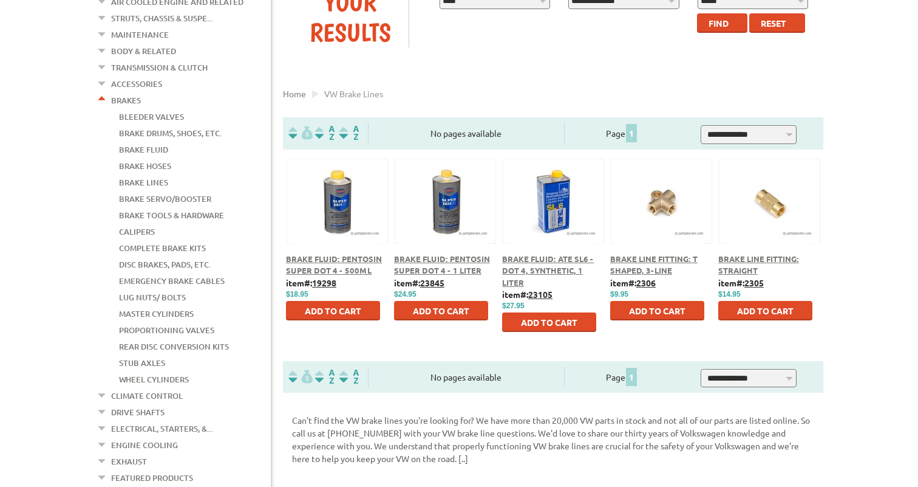
click at [159, 109] on link "Bleeder Valves" at bounding box center [151, 117] width 65 height 16
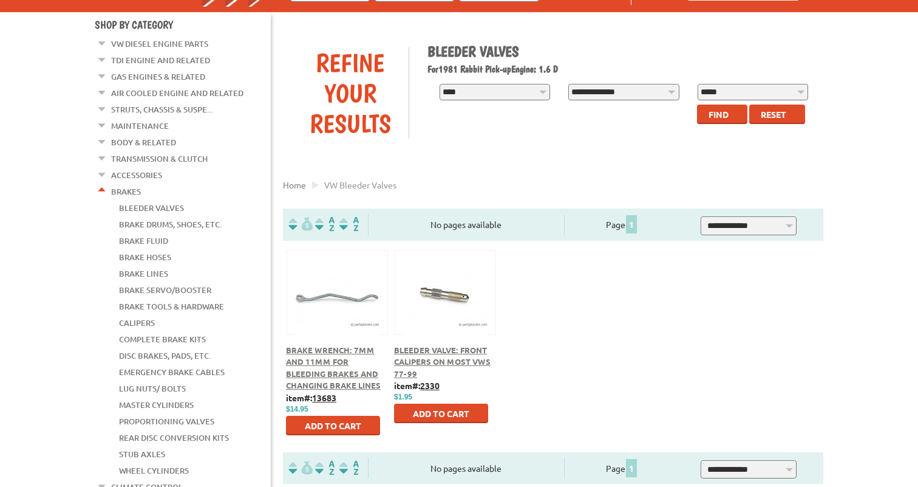
scroll to position [120, 0]
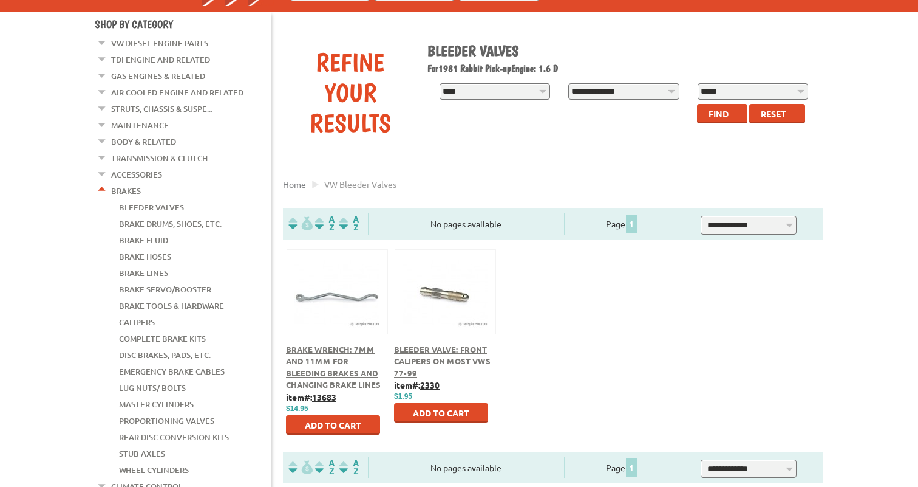
click at [341, 373] on span "Brake Wrench: 7mm and 11mm for bleeding brakes and changing brake Lines" at bounding box center [333, 367] width 95 height 46
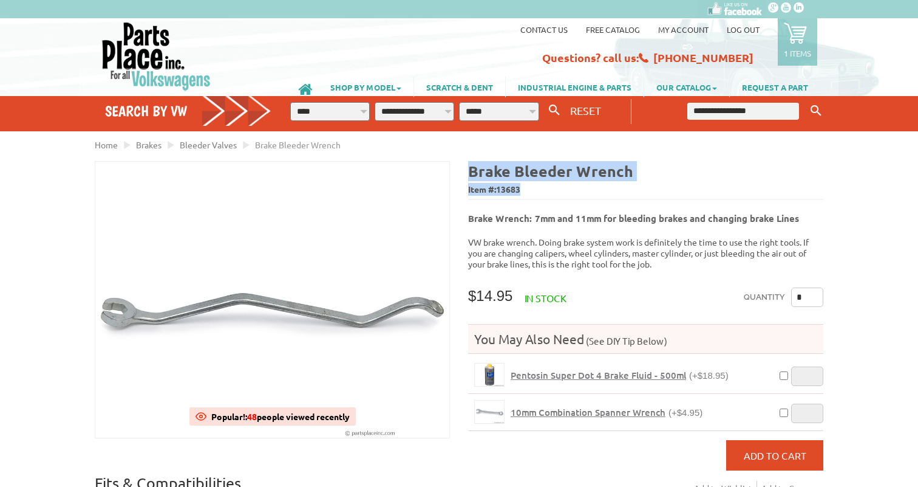
drag, startPoint x: 471, startPoint y: 172, endPoint x: 647, endPoint y: 179, distance: 176.9
click at [647, 179] on div "Brake Bleeder Wrench Item #: 13683" at bounding box center [645, 180] width 355 height 38
copy div "Brake Bleeder Wrench"
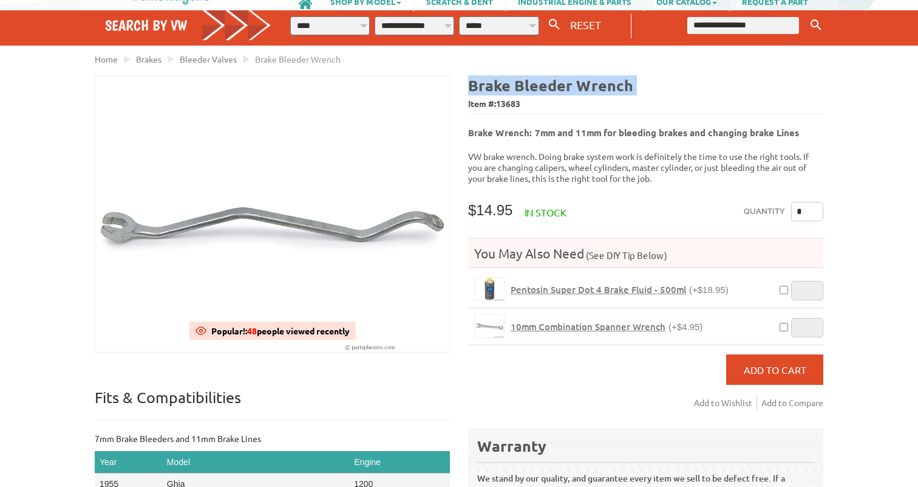
scroll to position [86, 0]
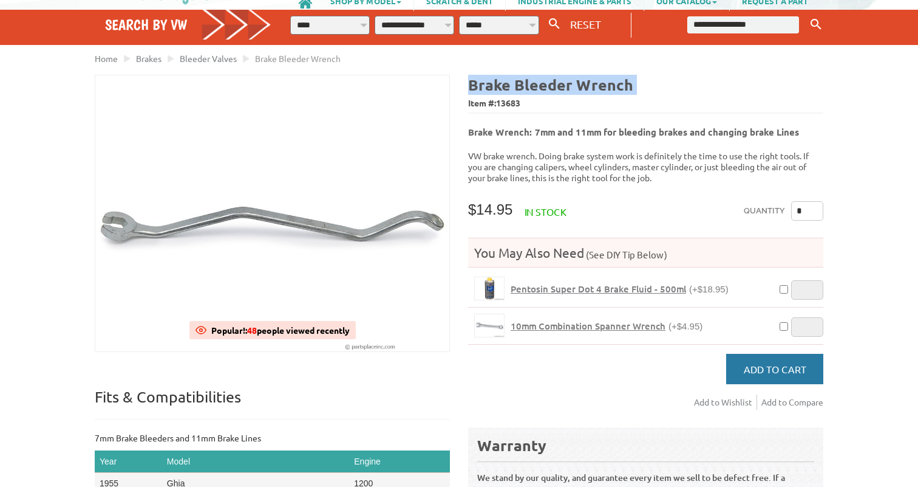
click at [774, 363] on span "Add to Cart" at bounding box center [775, 369] width 63 height 12
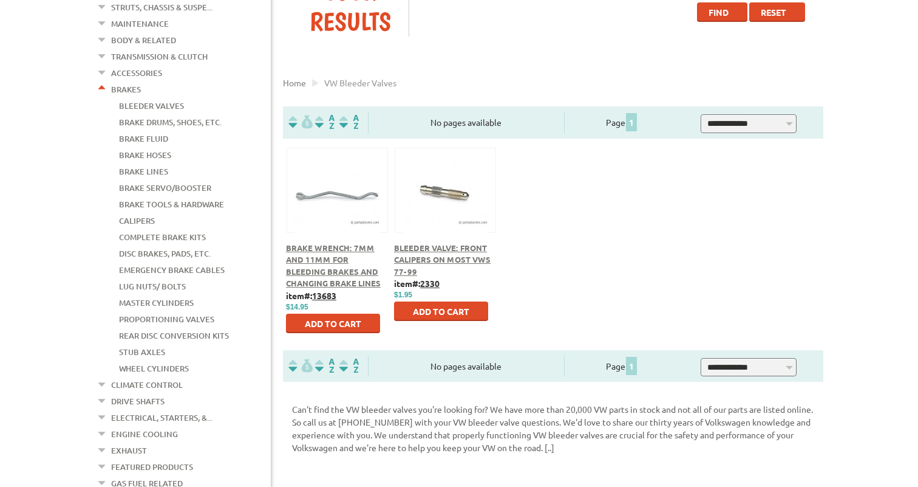
scroll to position [202, 0]
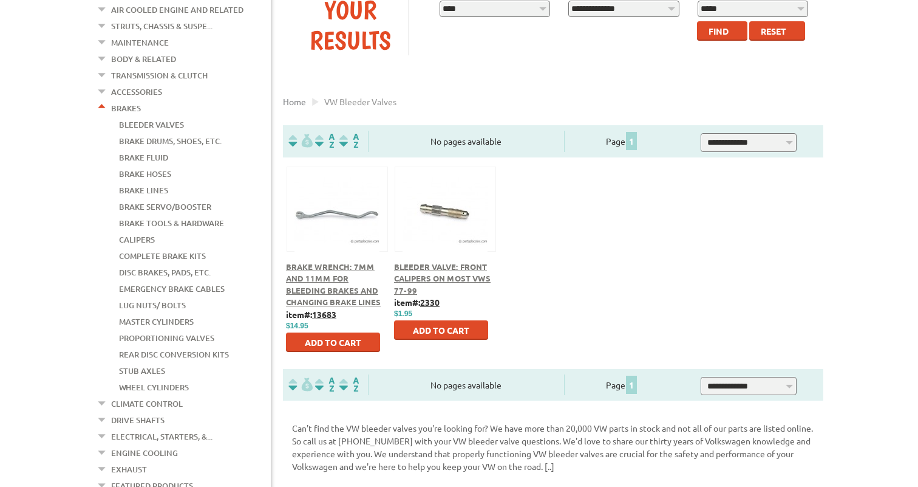
click at [313, 281] on span "Brake Wrench: 7mm and 11mm for bleeding brakes and changing brake Lines" at bounding box center [333, 284] width 95 height 46
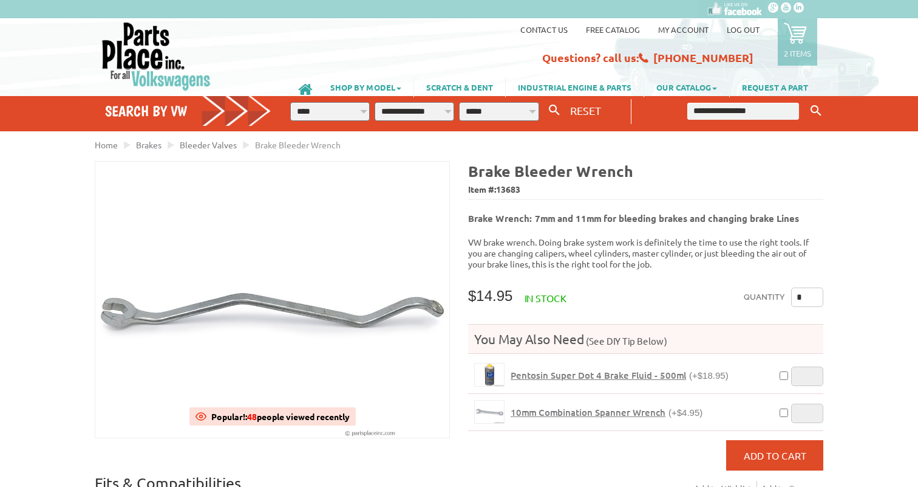
click at [592, 406] on span "10mm Combination Spanner Wrench" at bounding box center [588, 412] width 155 height 12
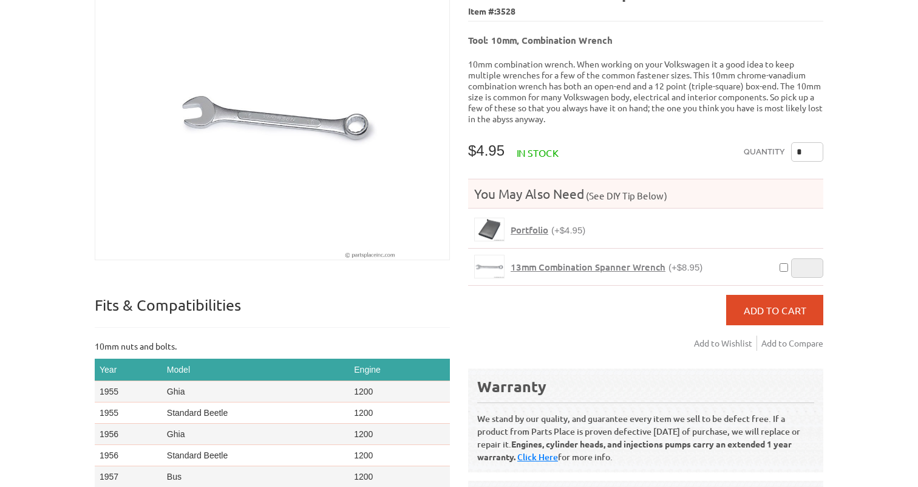
scroll to position [186, 0]
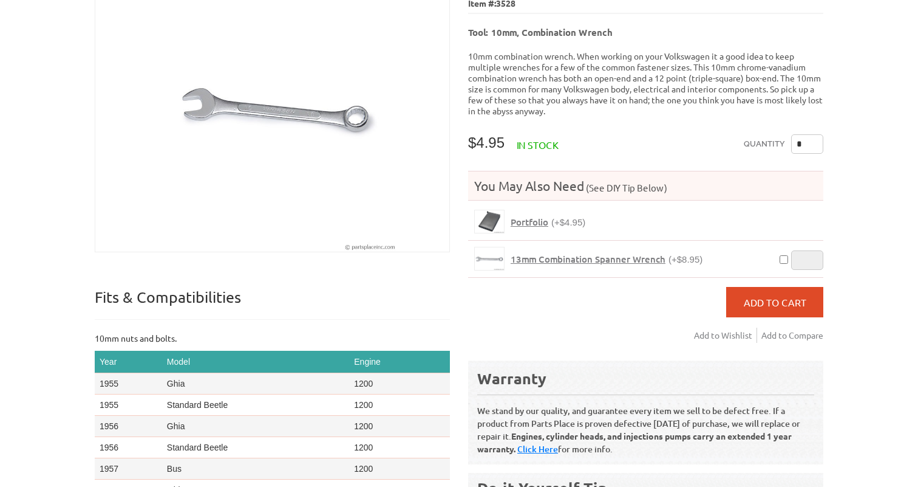
click at [531, 216] on span "Portfolio" at bounding box center [530, 222] width 38 height 12
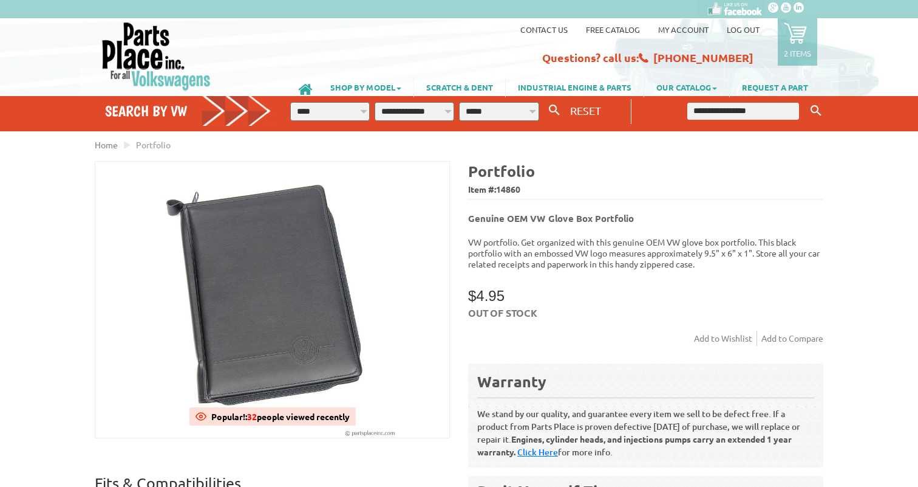
click at [784, 35] on link "2 items" at bounding box center [797, 41] width 39 height 47
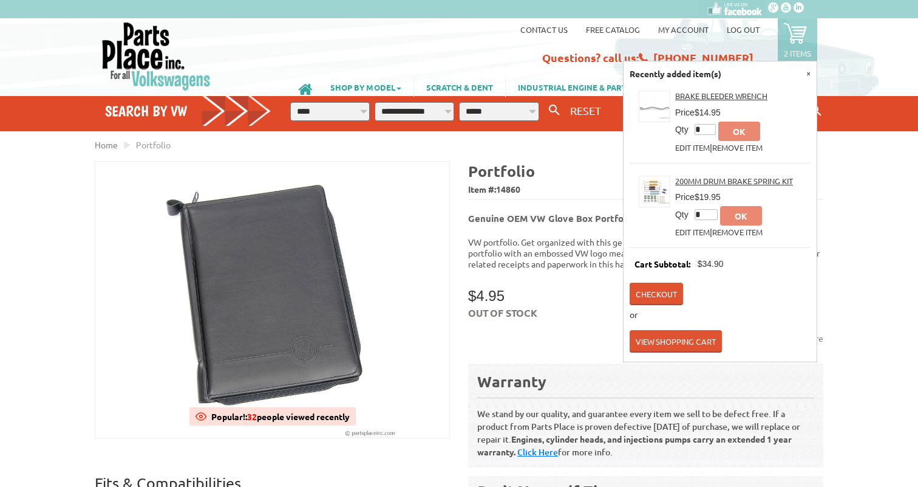
click at [876, 194] on div "VW Diesel Engine Parts Diesel Cylinder Heads and Parts Diesel Timing Belts, Ten…" at bounding box center [459, 462] width 918 height 925
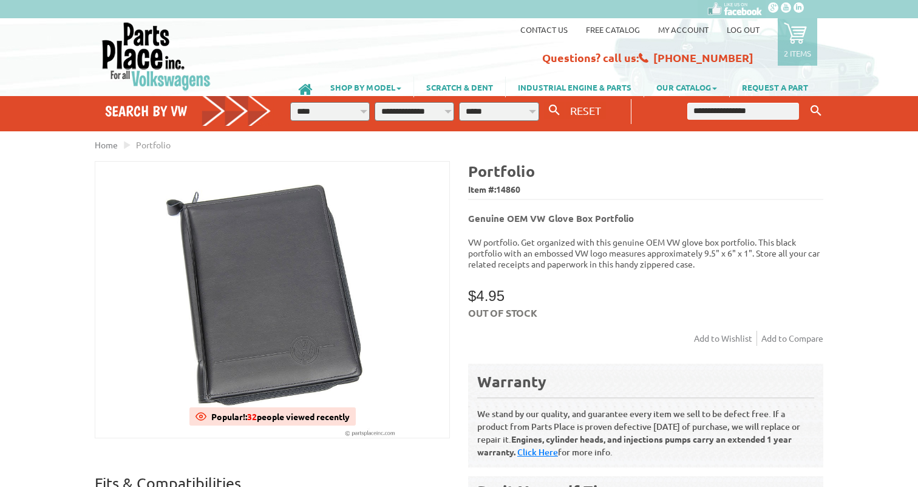
click at [804, 36] on icon at bounding box center [795, 32] width 23 height 23
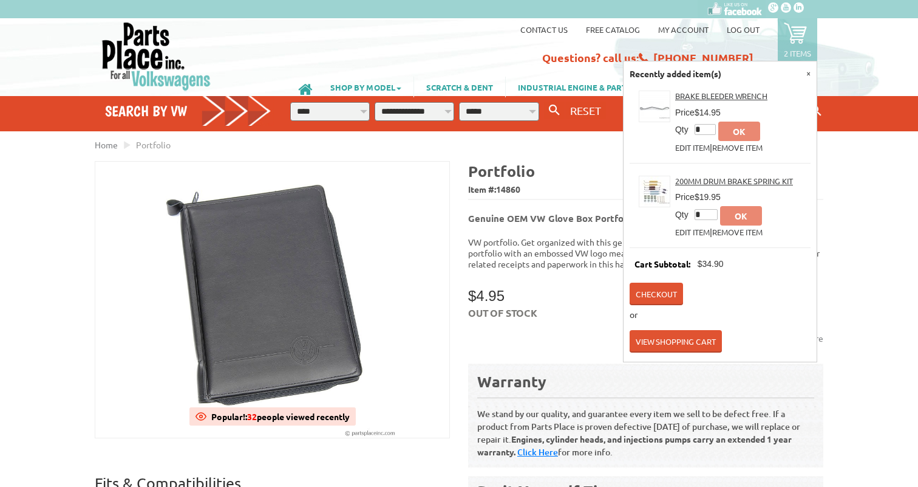
click at [662, 289] on link "Checkout" at bounding box center [656, 293] width 53 height 22
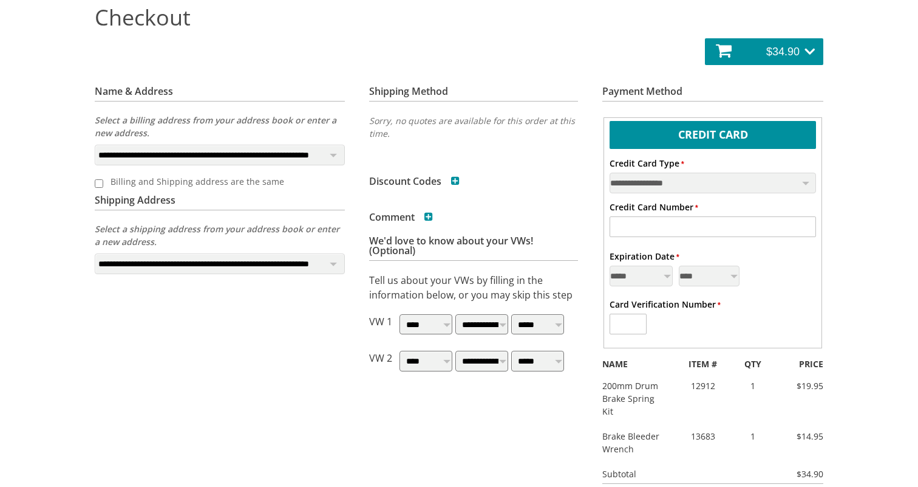
scroll to position [183, 0]
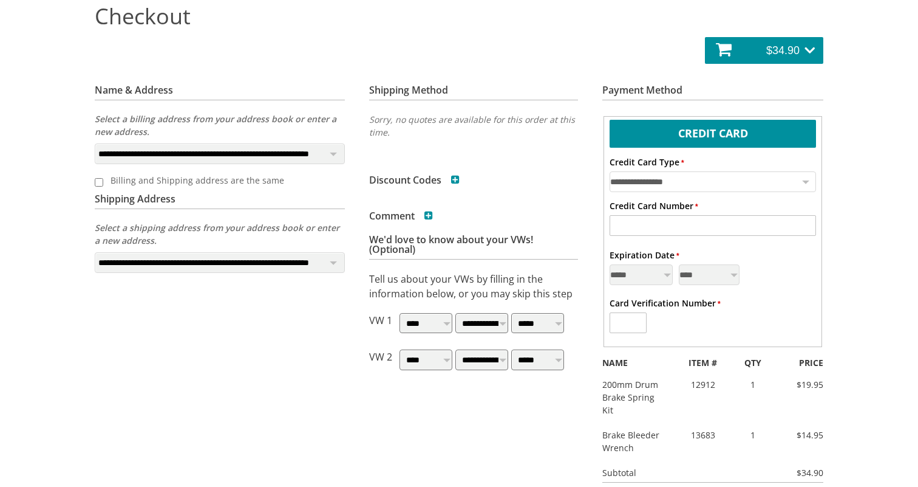
select select "**"
click option "****" at bounding box center [0, 0] width 0 height 0
click at [680, 224] on input "* Credit Card Number" at bounding box center [713, 225] width 207 height 21
type input "**********"
select select "*"
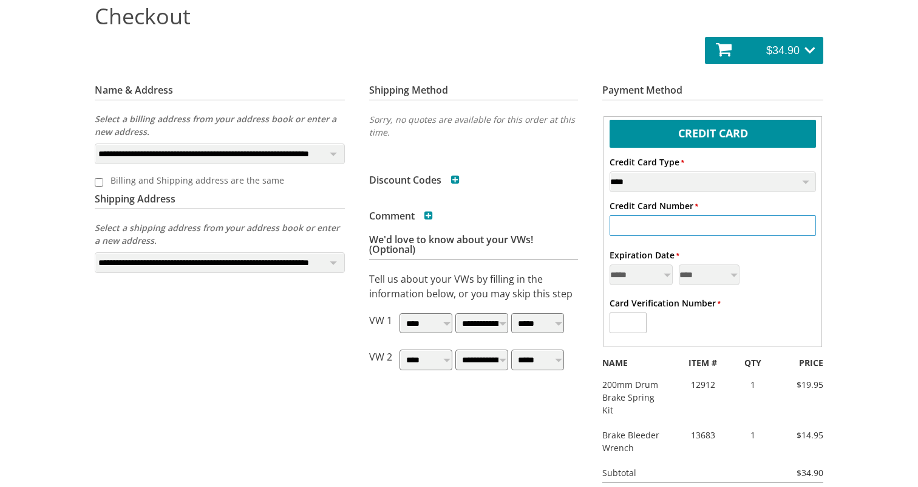
select select "****"
click at [623, 318] on input "* Card Verification Number" at bounding box center [628, 322] width 37 height 21
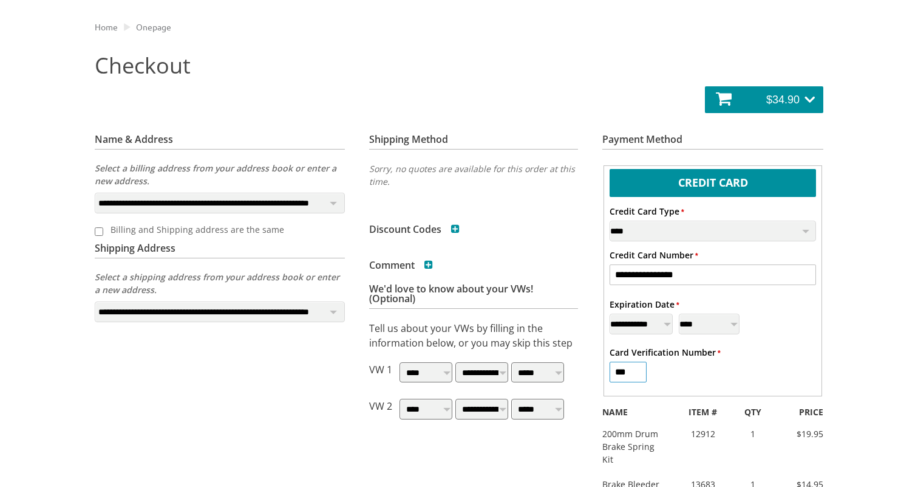
scroll to position [137, 0]
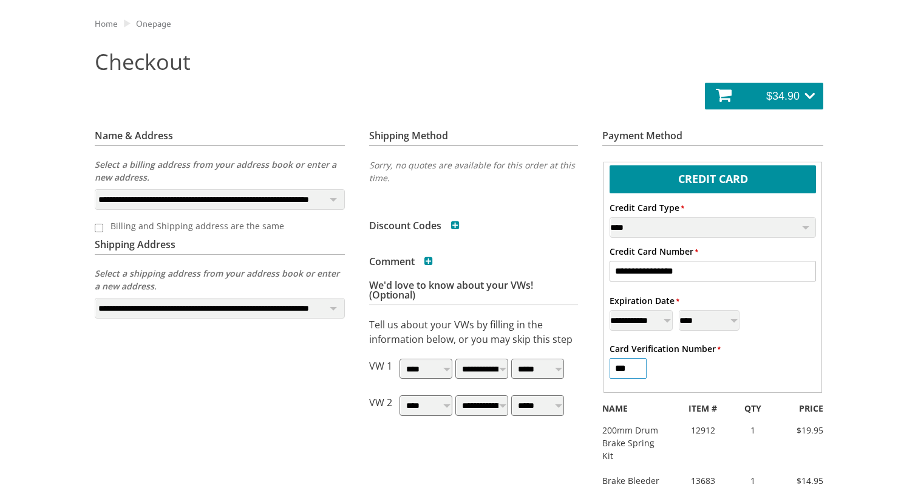
type input "***"
click at [261, 228] on label "Billing and Shipping address are the same" at bounding box center [216, 226] width 226 height 20
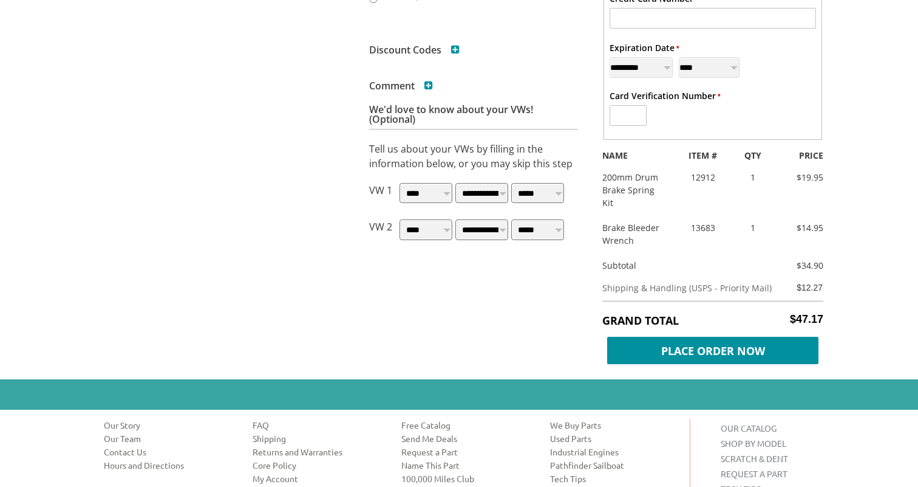
scroll to position [391, 0]
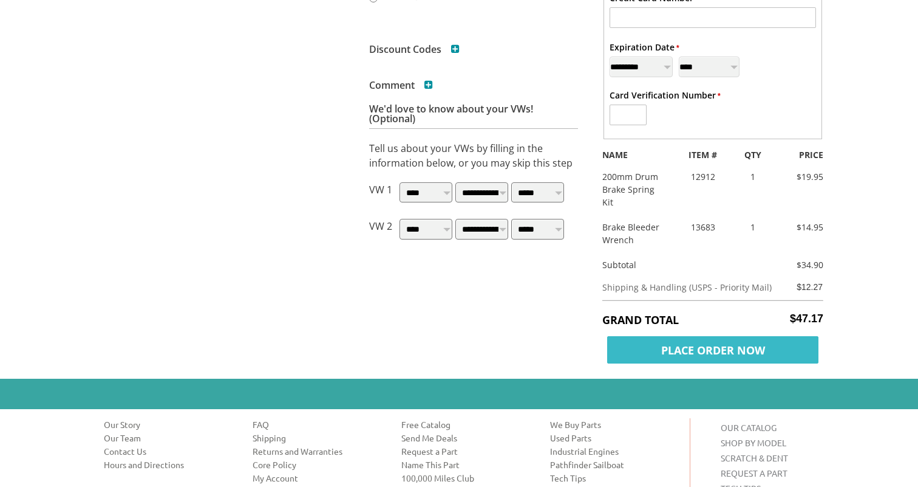
click at [739, 347] on span "Place Order Now" at bounding box center [712, 349] width 211 height 27
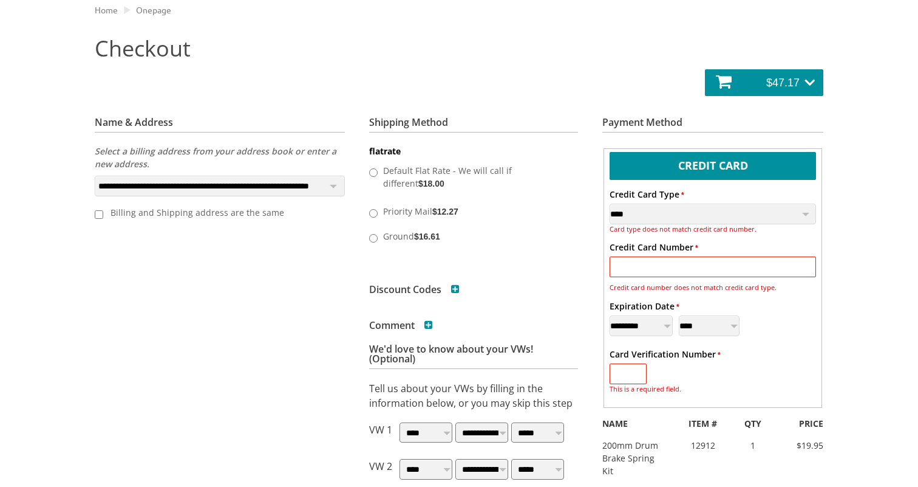
scroll to position [149, 0]
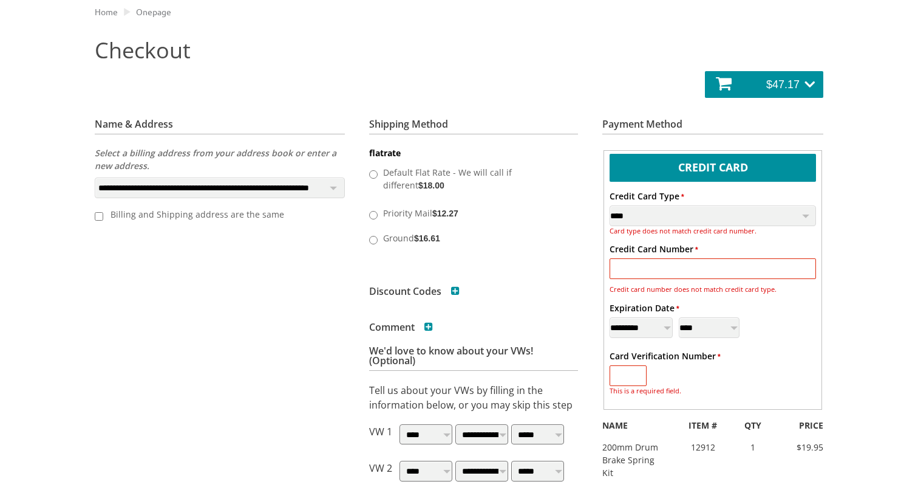
click at [691, 276] on input "* Credit Card Number" at bounding box center [713, 268] width 207 height 21
type input "**********"
click at [632, 376] on input "* Card Verification Number" at bounding box center [628, 375] width 37 height 21
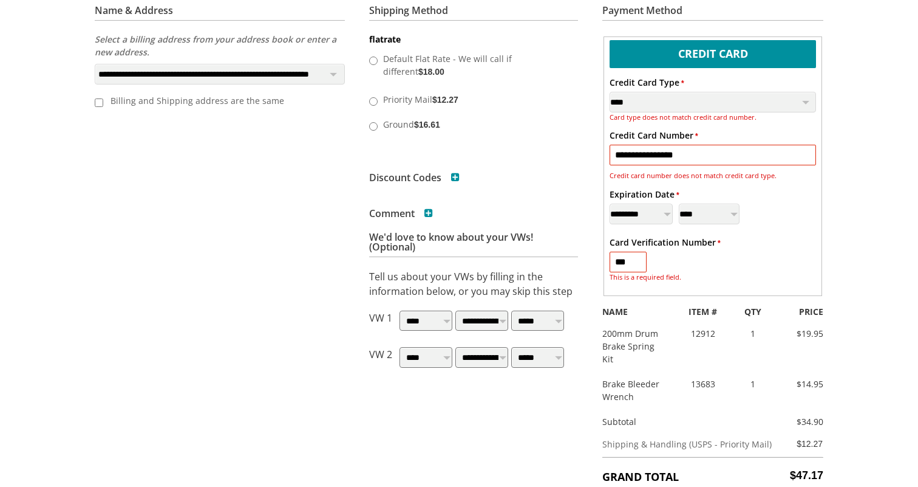
scroll to position [409, 0]
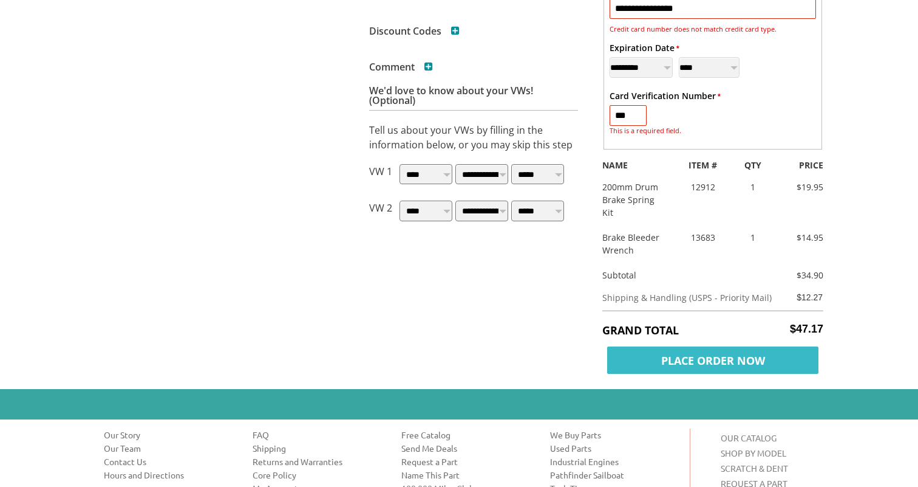
type input "***"
click at [707, 358] on span "Place Order Now" at bounding box center [712, 359] width 211 height 27
